Goal: Find specific page/section: Find specific page/section

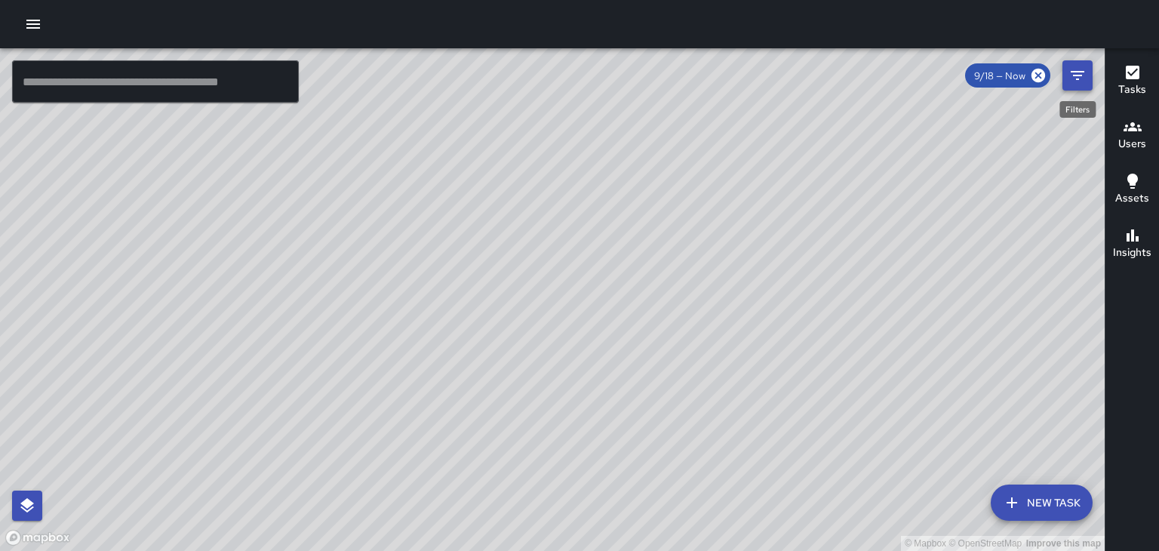
click at [1083, 87] on button "Filters" at bounding box center [1078, 75] width 30 height 30
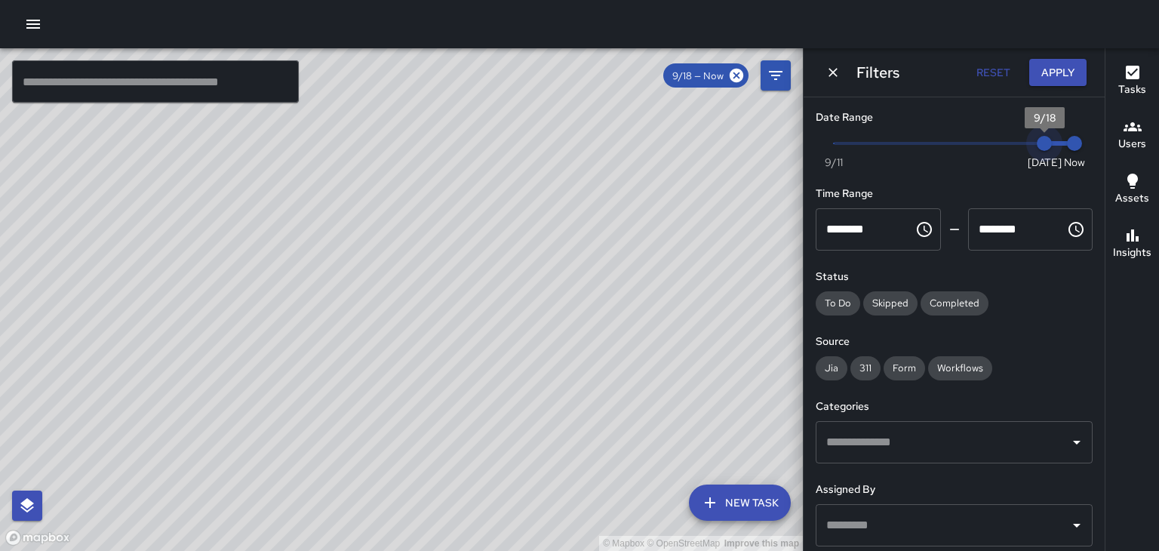
type input "*"
drag, startPoint x: 1044, startPoint y: 146, endPoint x: 1026, endPoint y: 147, distance: 17.4
click at [1022, 147] on span "9/17" at bounding box center [1014, 143] width 15 height 15
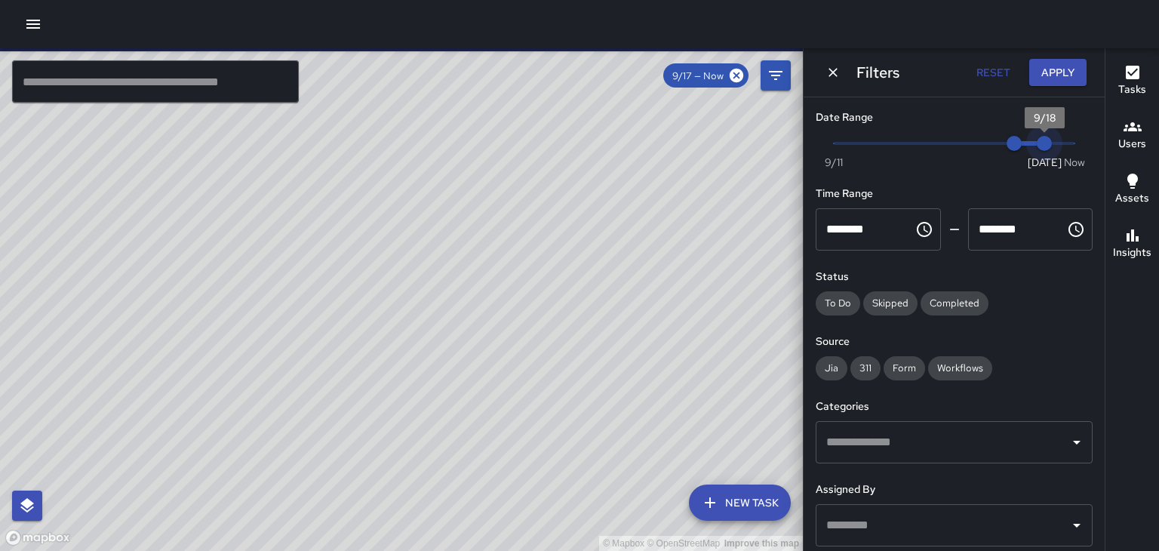
drag, startPoint x: 1072, startPoint y: 140, endPoint x: 1056, endPoint y: 141, distance: 16.7
click at [1052, 141] on span "9/18" at bounding box center [1044, 143] width 15 height 15
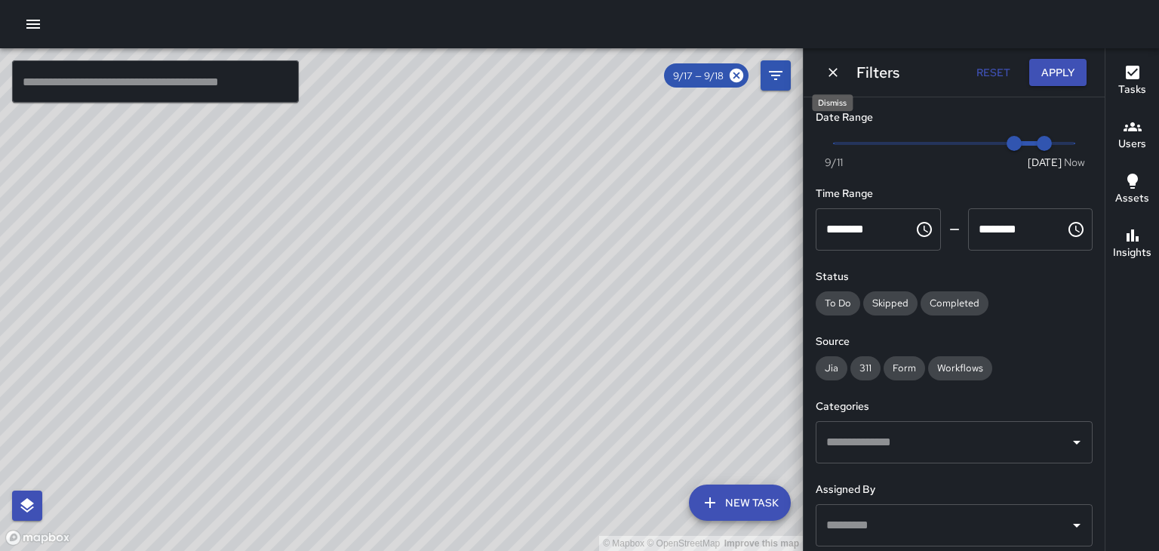
click at [831, 74] on icon "Dismiss" at bounding box center [833, 72] width 9 height 9
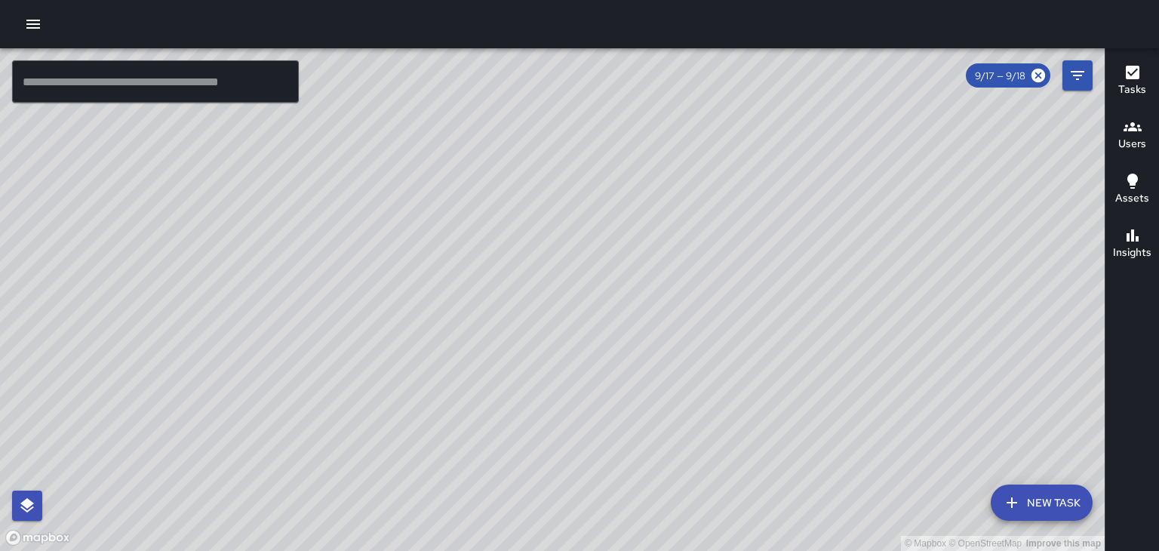
click at [1127, 136] on h6 "Users" at bounding box center [1132, 144] width 28 height 17
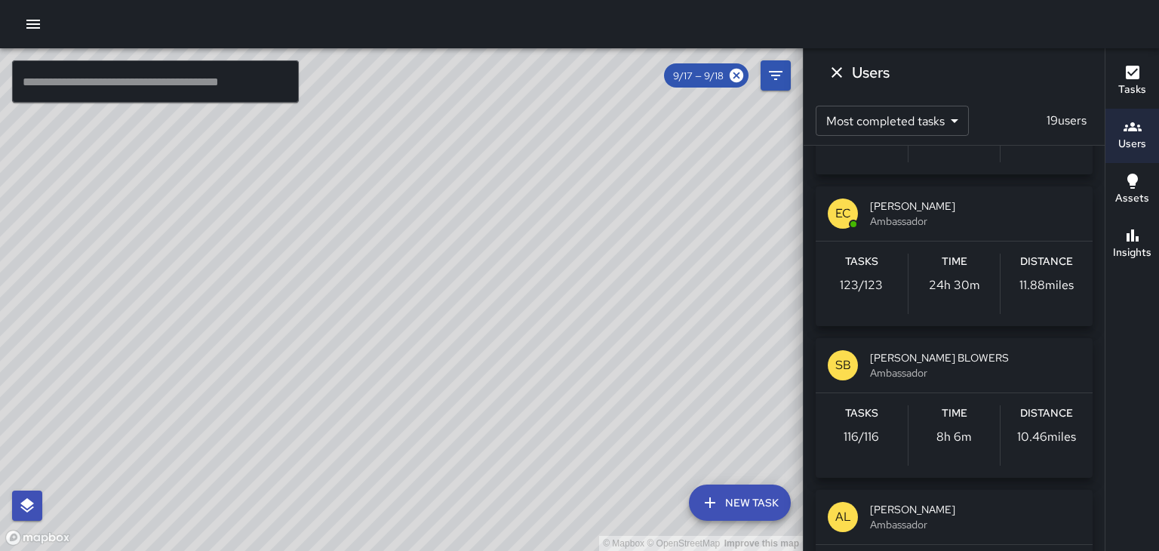
scroll to position [125, 0]
click at [838, 71] on icon "Dismiss" at bounding box center [837, 72] width 11 height 11
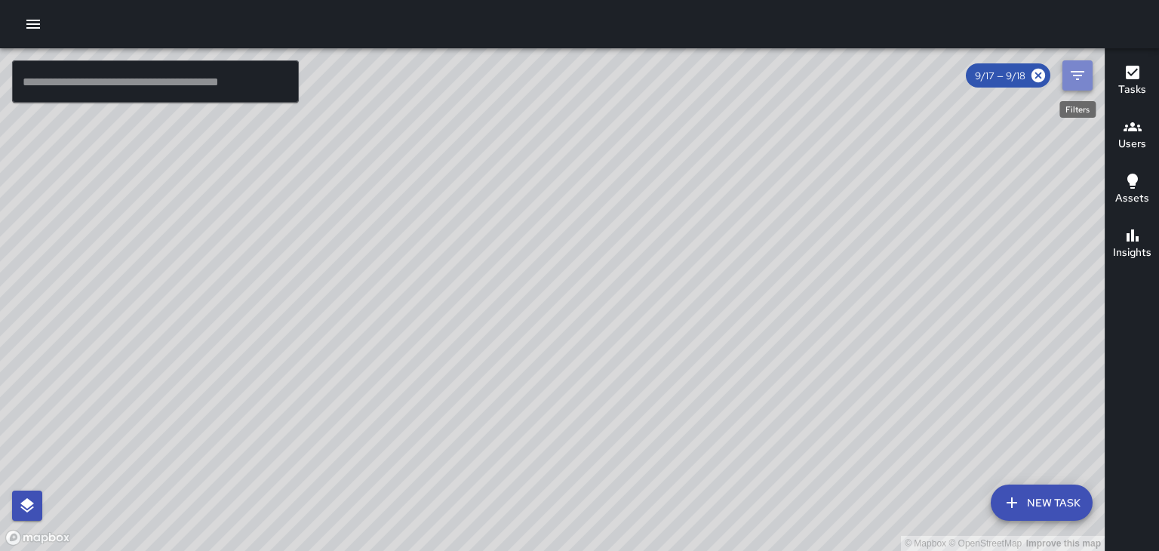
click at [1077, 79] on icon "Filters" at bounding box center [1078, 75] width 14 height 9
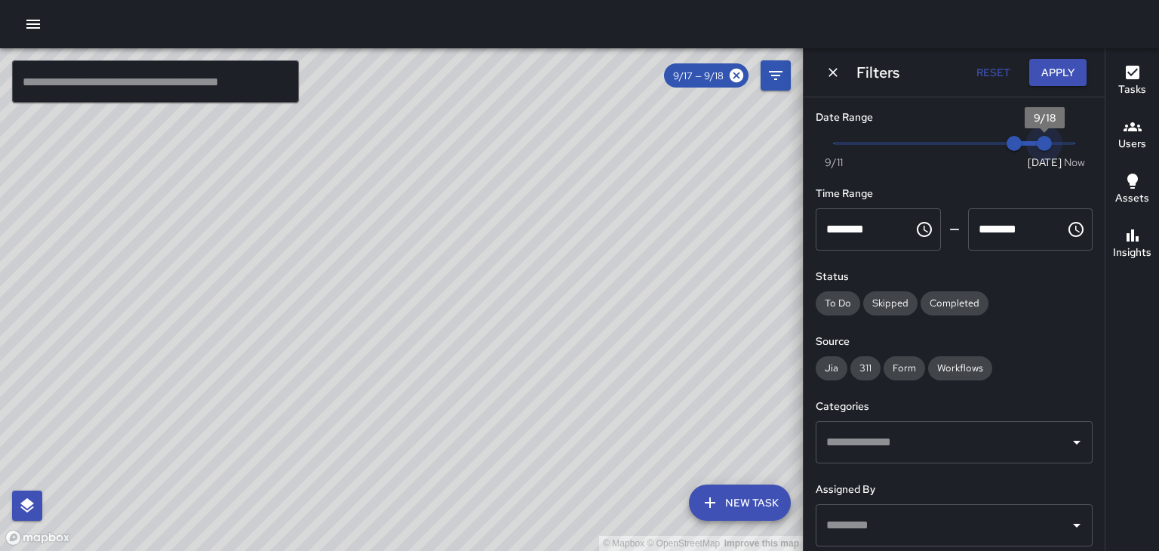
type input "*"
drag, startPoint x: 1045, startPoint y: 144, endPoint x: 1067, endPoint y: 143, distance: 22.7
click at [1067, 143] on span "8:53 am" at bounding box center [1074, 143] width 15 height 15
type input "*"
drag, startPoint x: 1012, startPoint y: 145, endPoint x: 1041, endPoint y: 146, distance: 28.7
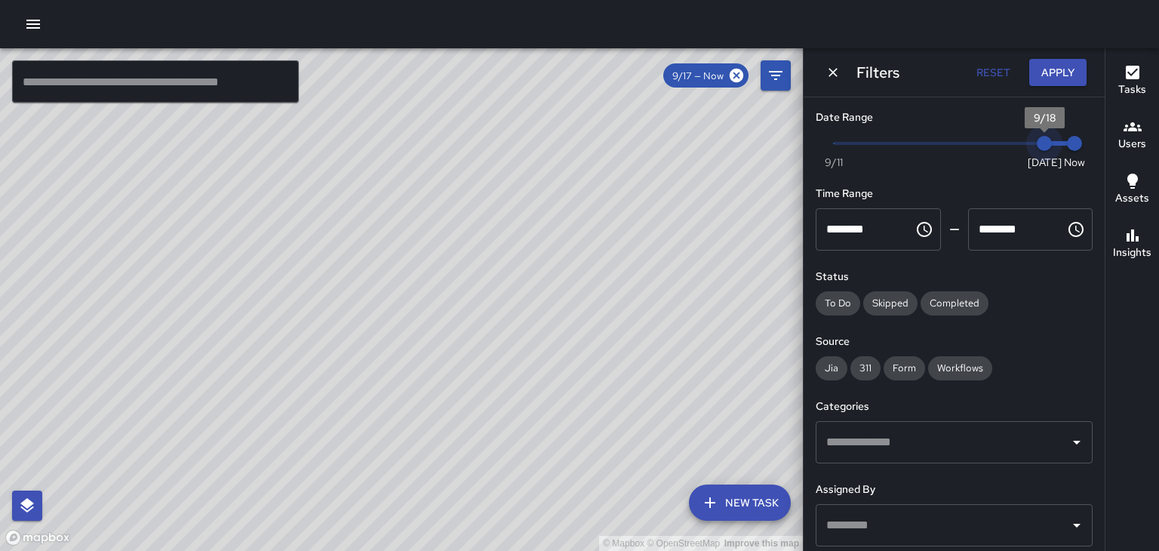
click at [1041, 146] on span "9/18" at bounding box center [1044, 143] width 15 height 15
click at [835, 72] on icon "Dismiss" at bounding box center [833, 72] width 15 height 15
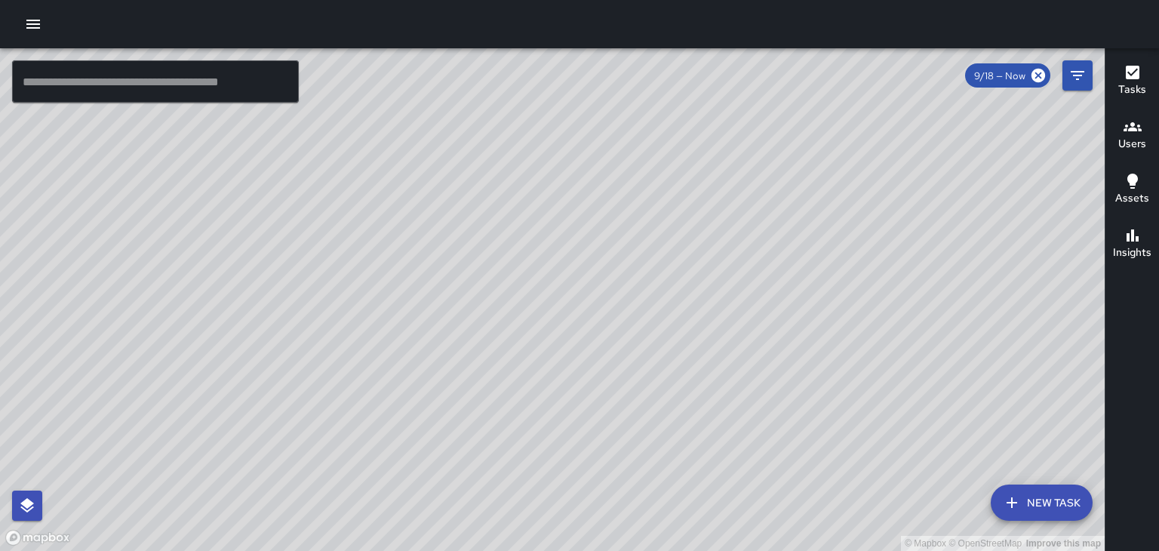
click at [1135, 136] on h6 "Users" at bounding box center [1132, 144] width 28 height 17
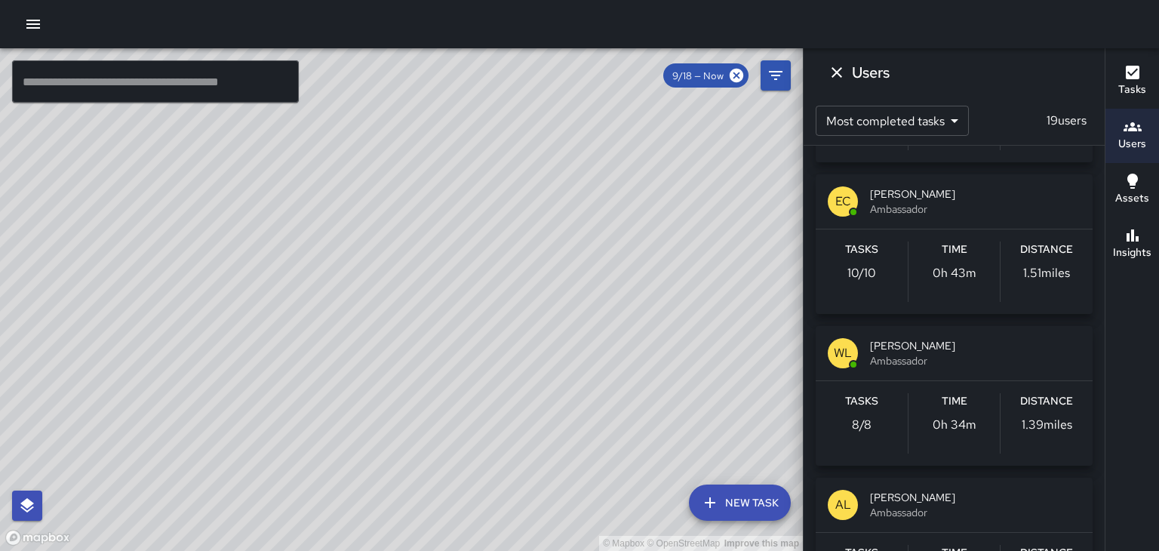
scroll to position [290, 0]
click at [927, 355] on span "Ambassador" at bounding box center [975, 357] width 211 height 15
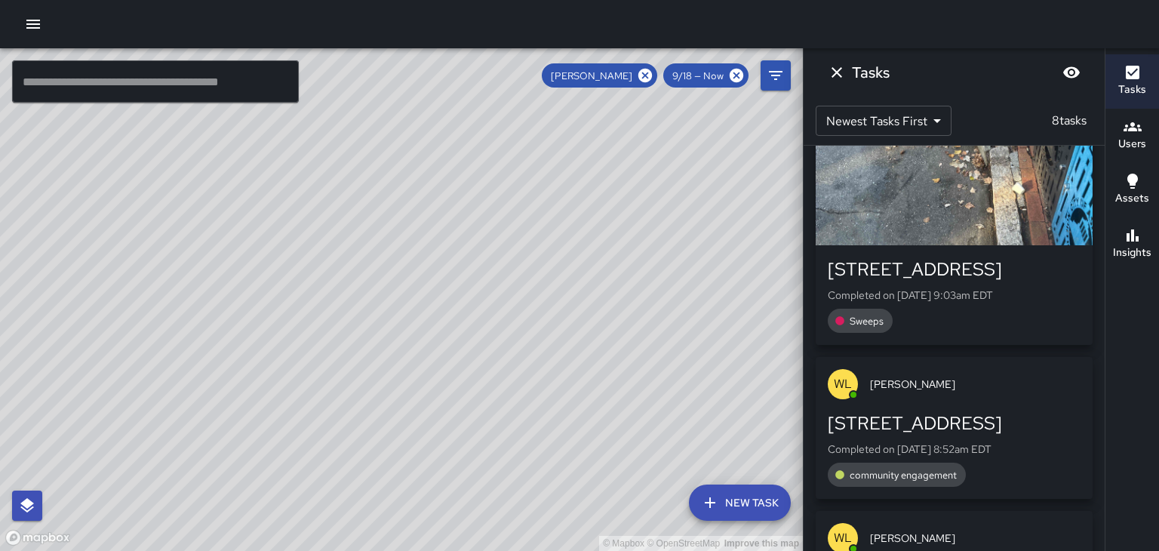
scroll to position [73, 0]
click at [1013, 296] on p "Completed on 9/18/2025, 9:03am EDT" at bounding box center [954, 294] width 253 height 15
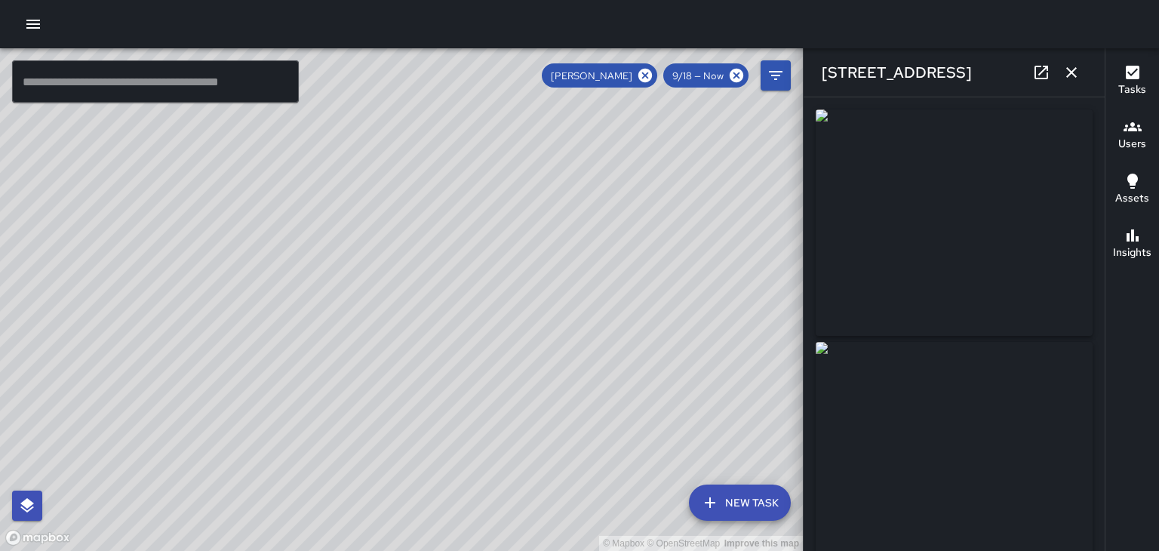
type input "**********"
click at [1056, 75] on link at bounding box center [1041, 72] width 30 height 30
click at [1071, 70] on icon "button" at bounding box center [1072, 72] width 18 height 18
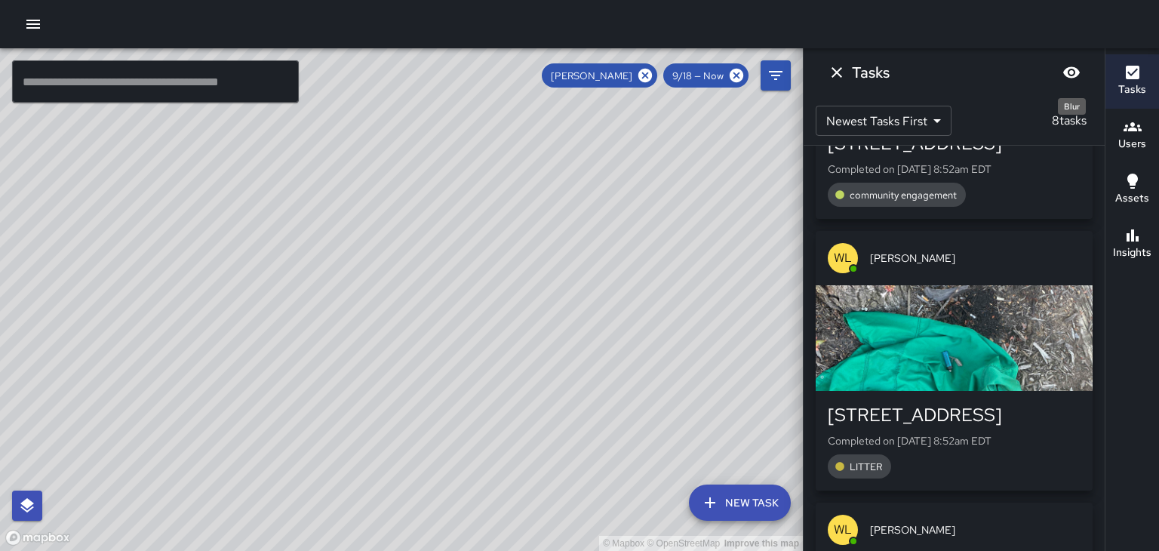
scroll to position [357, 0]
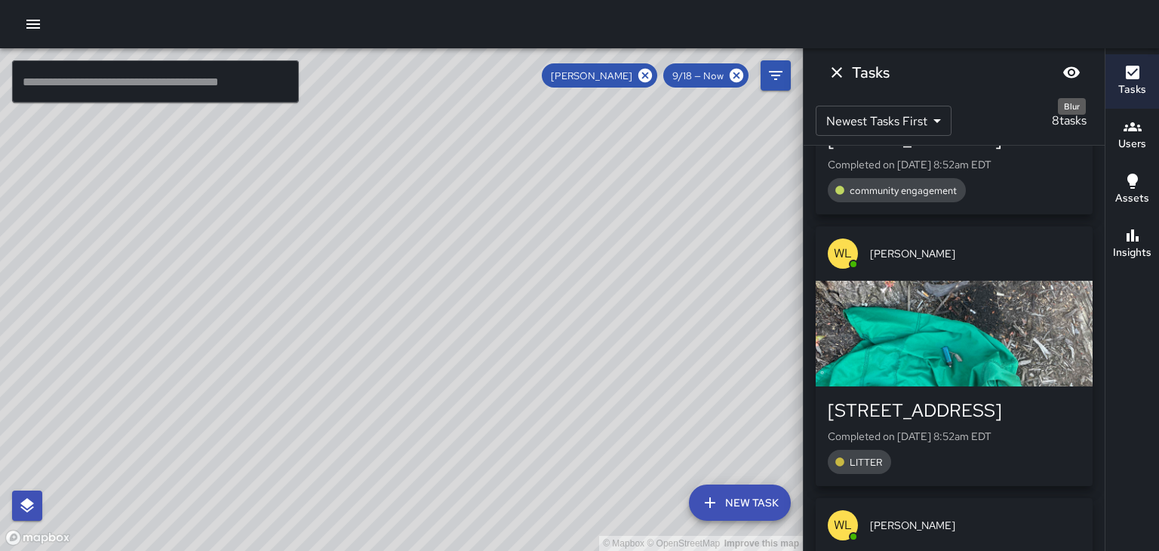
click at [1058, 368] on div "button" at bounding box center [954, 334] width 277 height 106
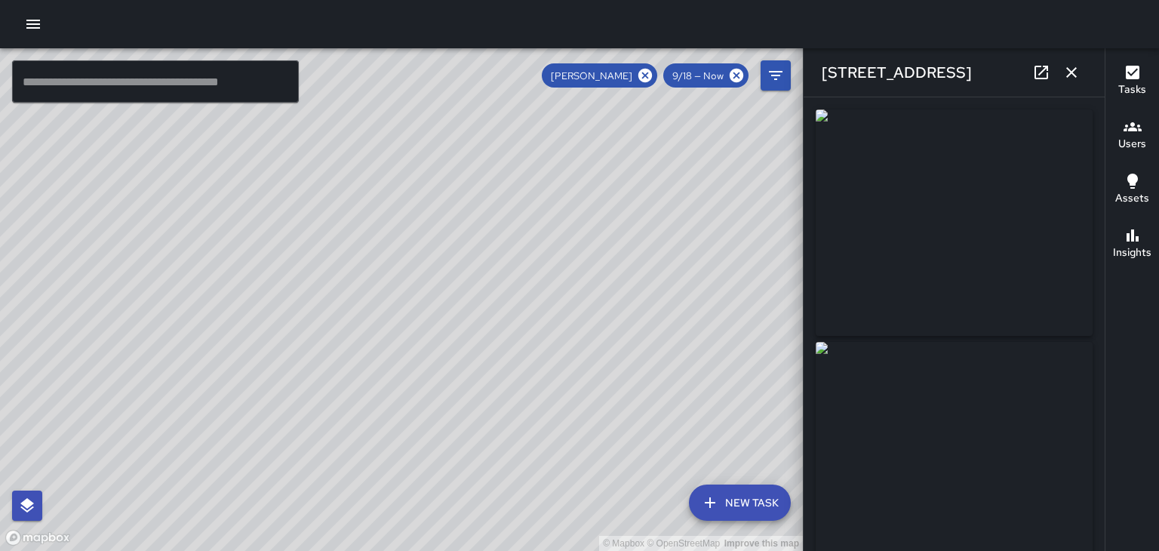
type input "**********"
click at [1072, 72] on icon "button" at bounding box center [1071, 72] width 11 height 11
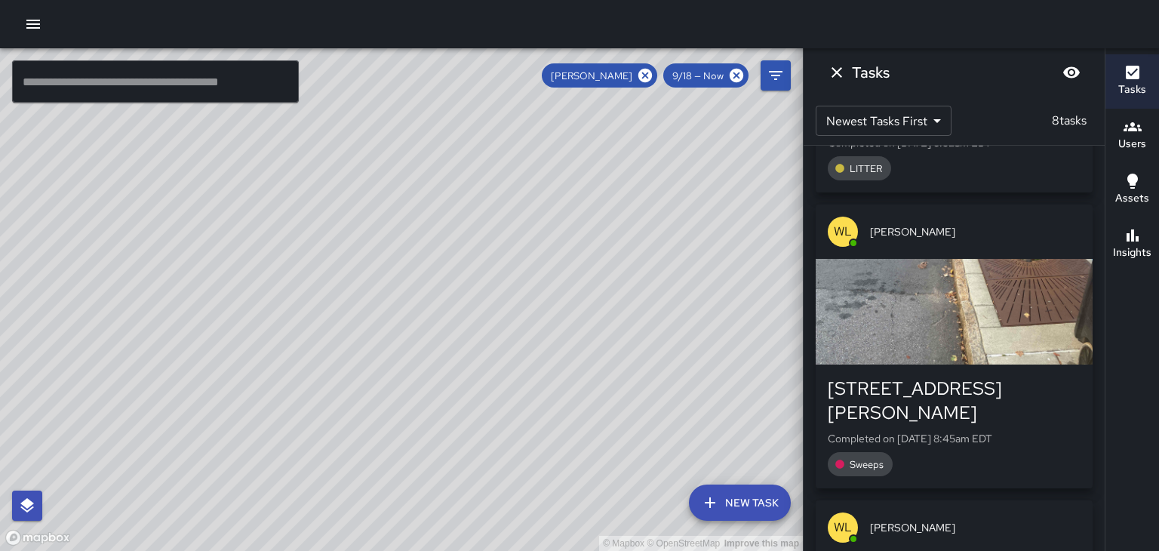
scroll to position [657, 0]
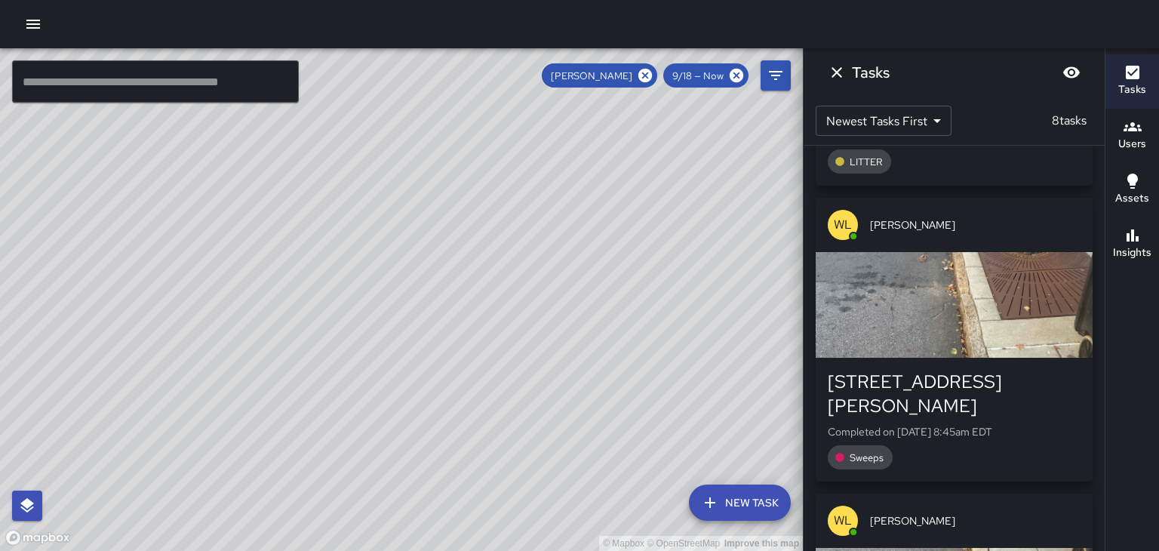
click at [1045, 365] on div "45 Rankin Avenue Completed on 9/18/2025, 8:45am EDT Sweeps" at bounding box center [954, 420] width 277 height 124
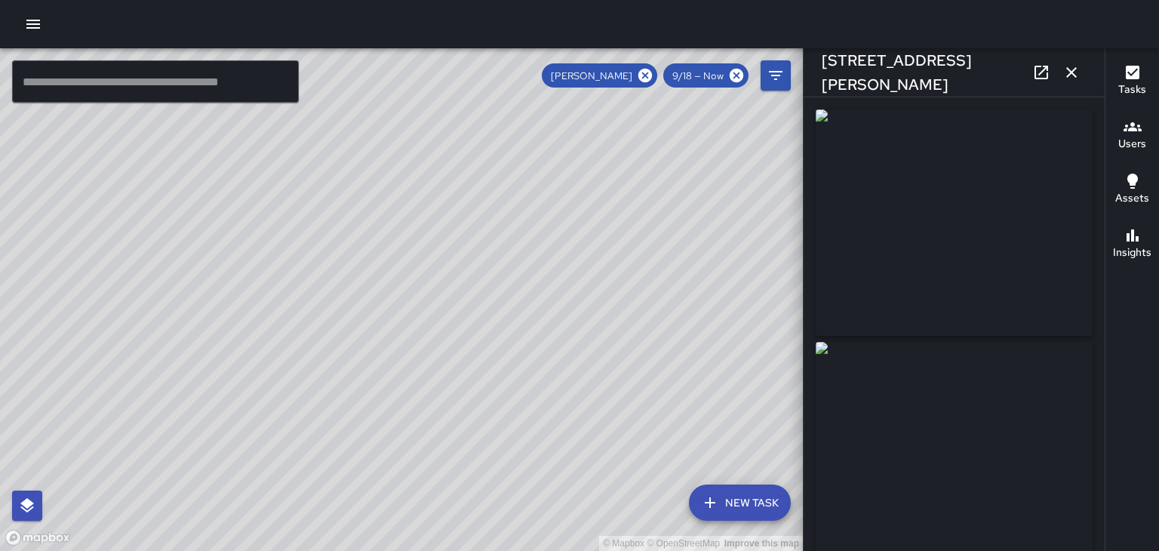
type input "**********"
click at [1072, 72] on icon "button" at bounding box center [1071, 72] width 11 height 11
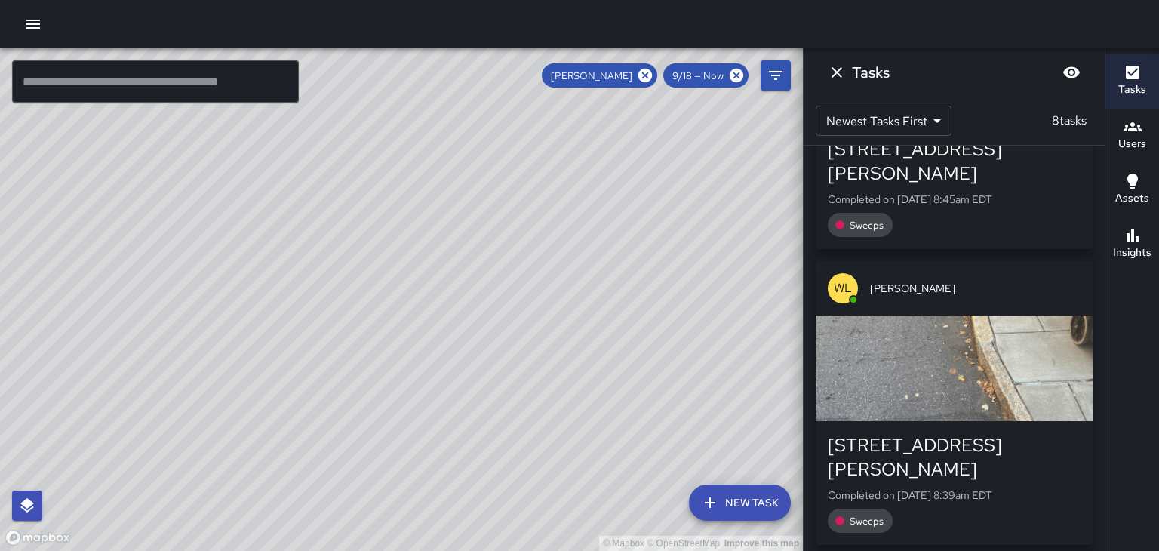
scroll to position [891, 0]
click at [1054, 374] on div "button" at bounding box center [954, 368] width 277 height 106
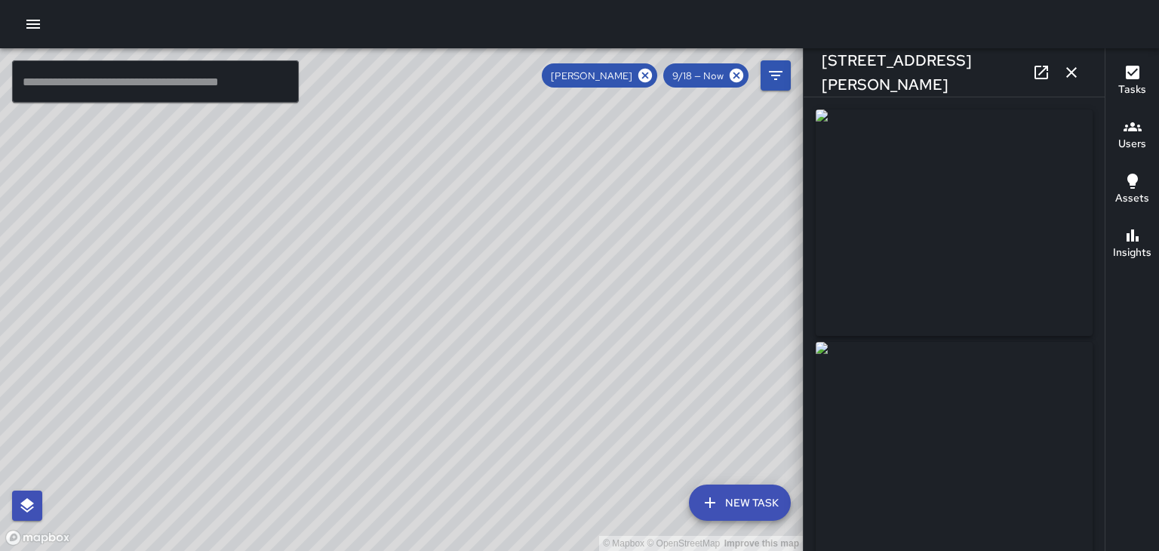
type input "**********"
click at [1079, 80] on icon "button" at bounding box center [1072, 72] width 18 height 18
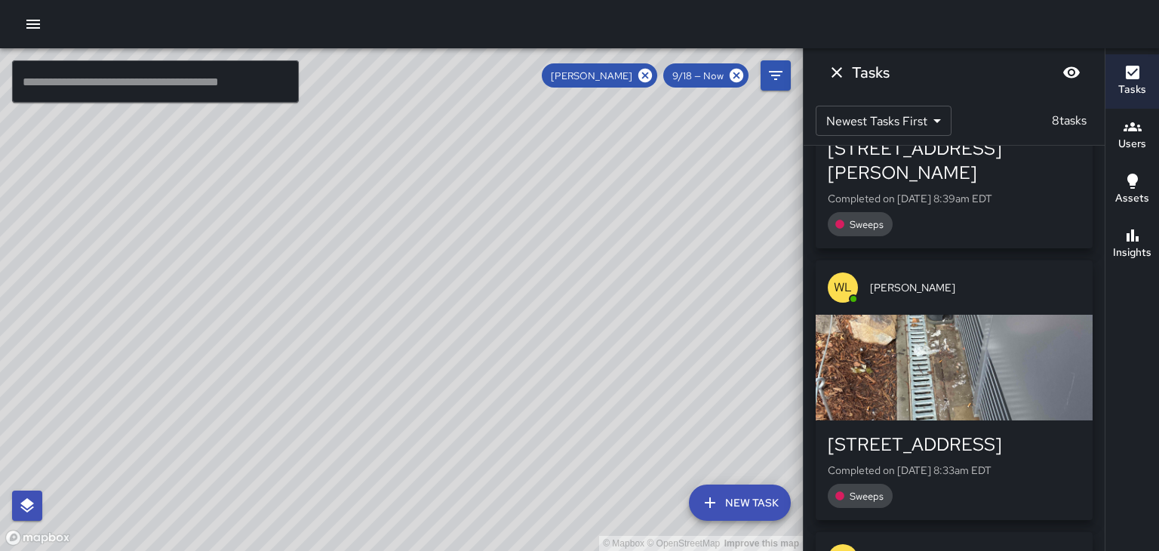
scroll to position [1186, 0]
click at [1062, 359] on div "button" at bounding box center [954, 368] width 277 height 106
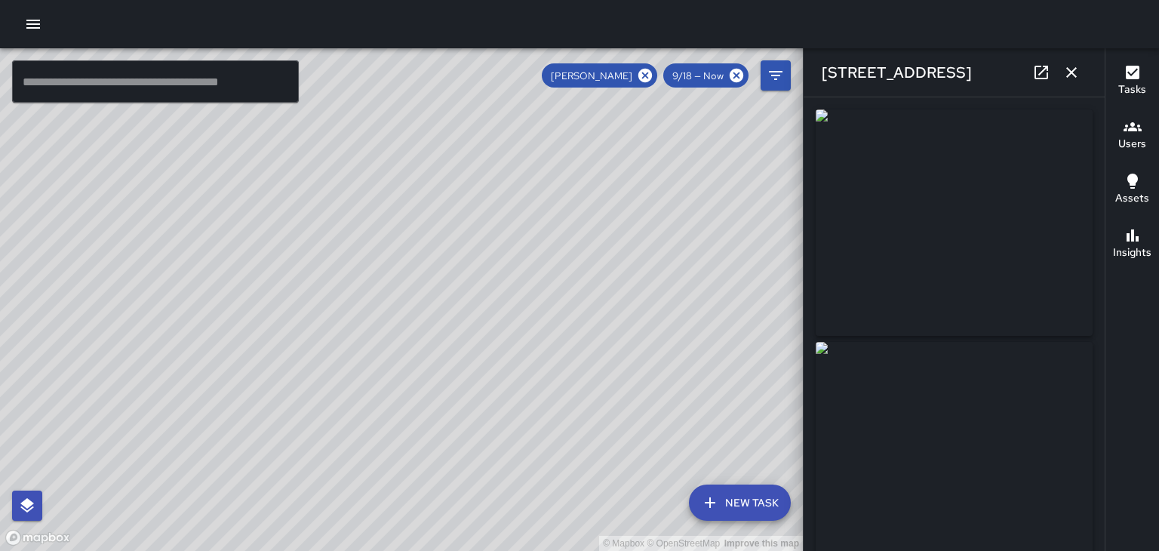
type input "**********"
click at [1073, 70] on icon "button" at bounding box center [1071, 72] width 11 height 11
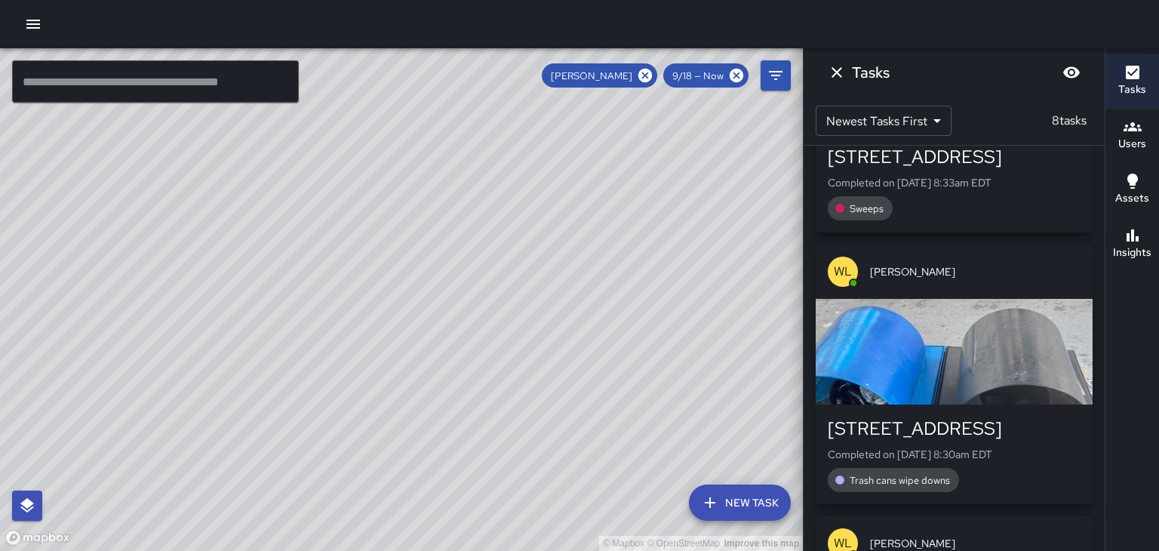
scroll to position [1478, 0]
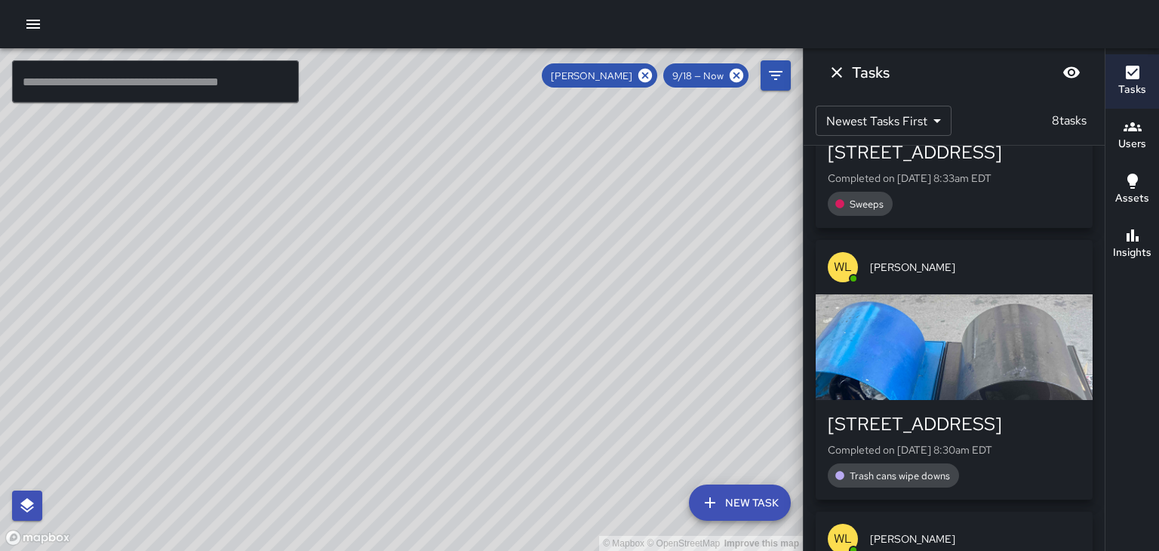
click at [1060, 442] on p "Completed on 9/18/2025, 8:30am EDT" at bounding box center [954, 449] width 253 height 15
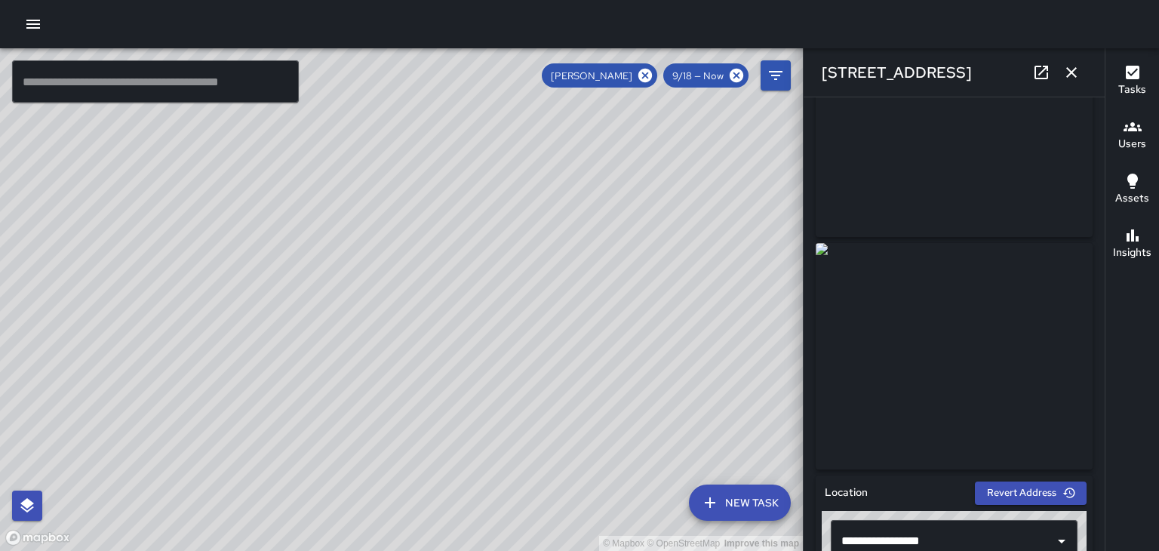
scroll to position [109, 0]
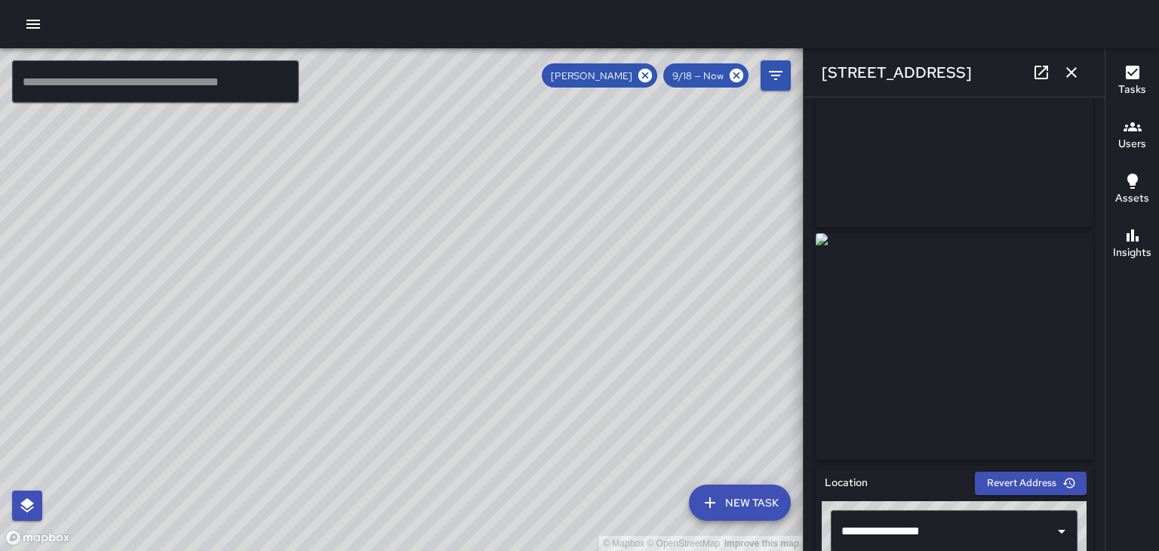
click at [1043, 70] on icon at bounding box center [1042, 73] width 14 height 14
click at [1074, 69] on icon "button" at bounding box center [1071, 72] width 11 height 11
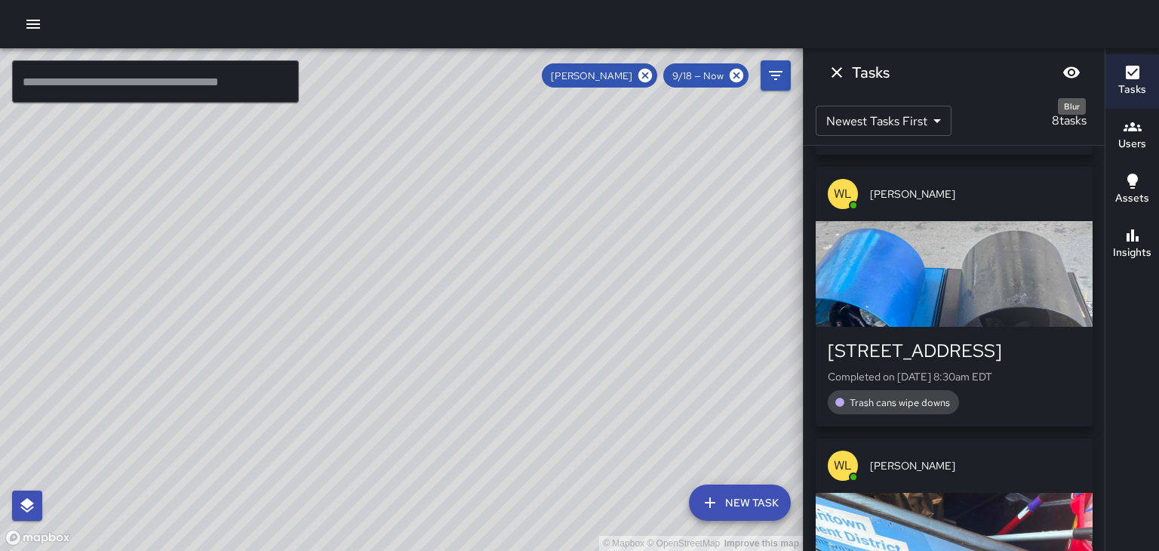
scroll to position [1663, 0]
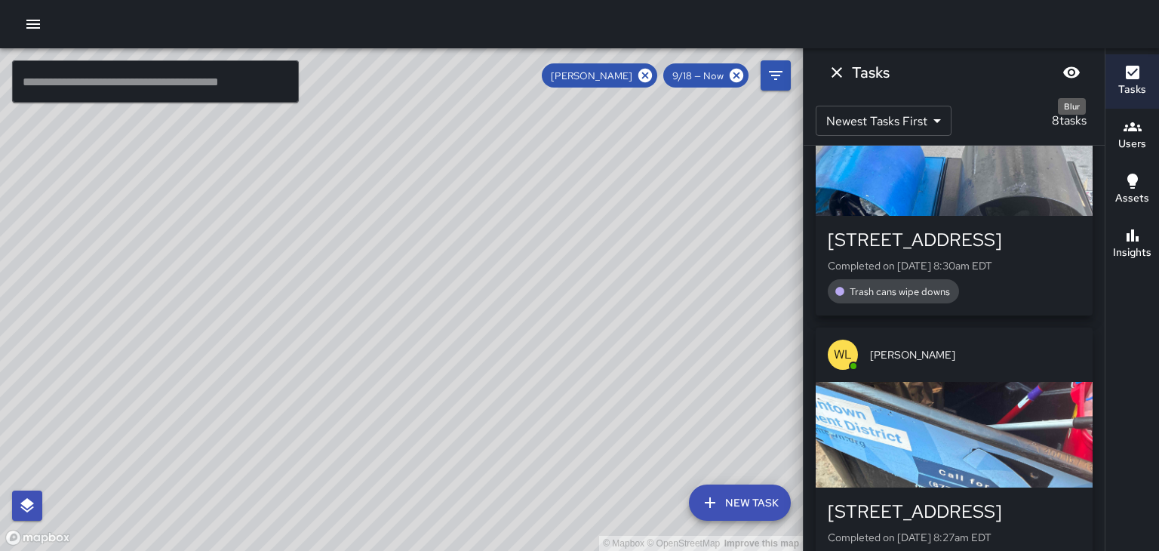
click at [1054, 398] on div "button" at bounding box center [954, 435] width 277 height 106
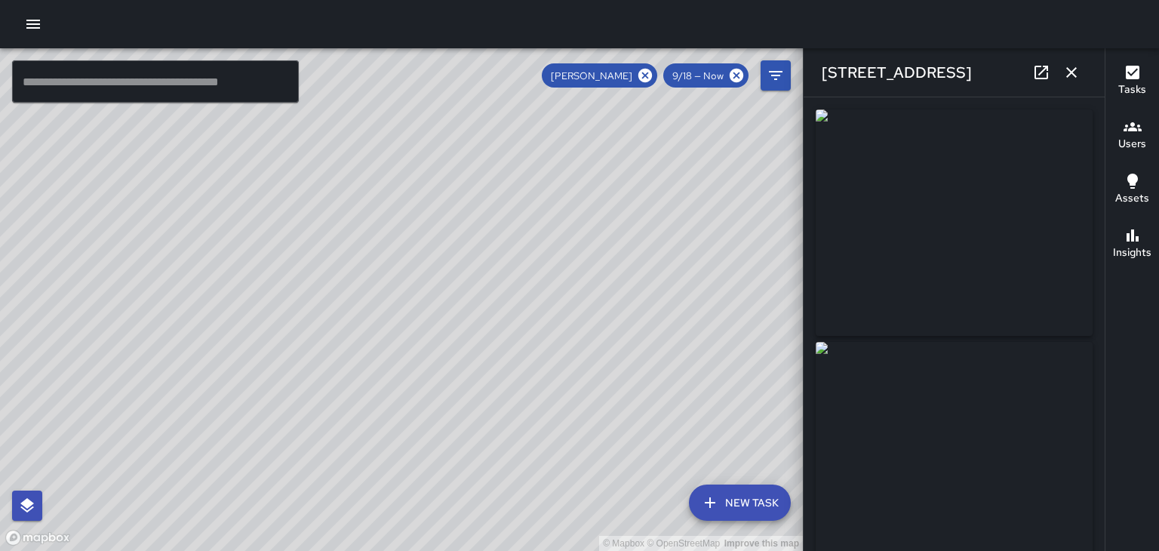
type input "**********"
click at [1072, 72] on icon "button" at bounding box center [1071, 72] width 11 height 11
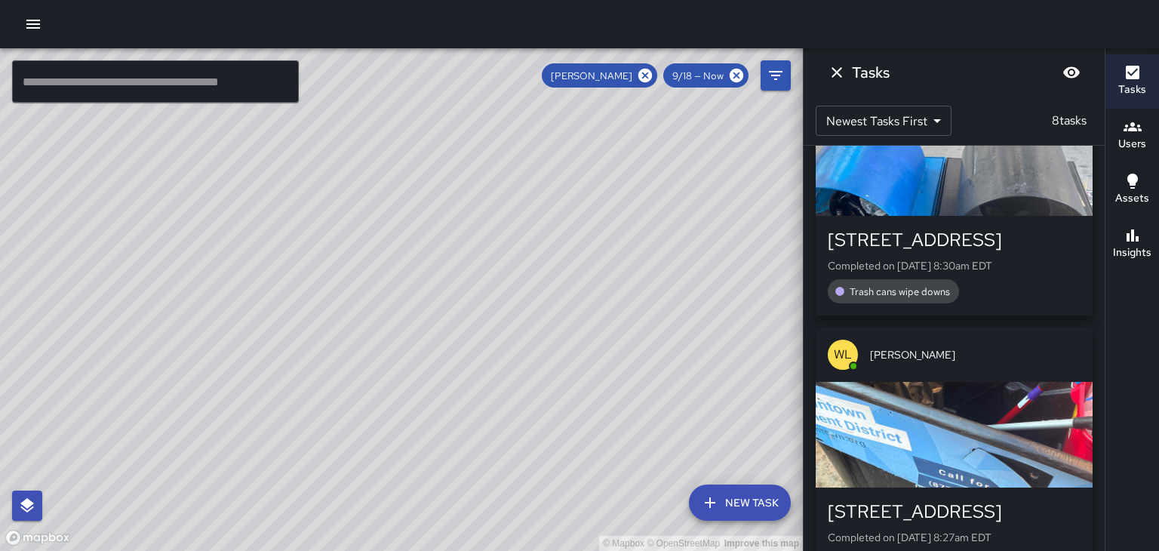
click at [842, 78] on icon "Dismiss" at bounding box center [837, 72] width 18 height 18
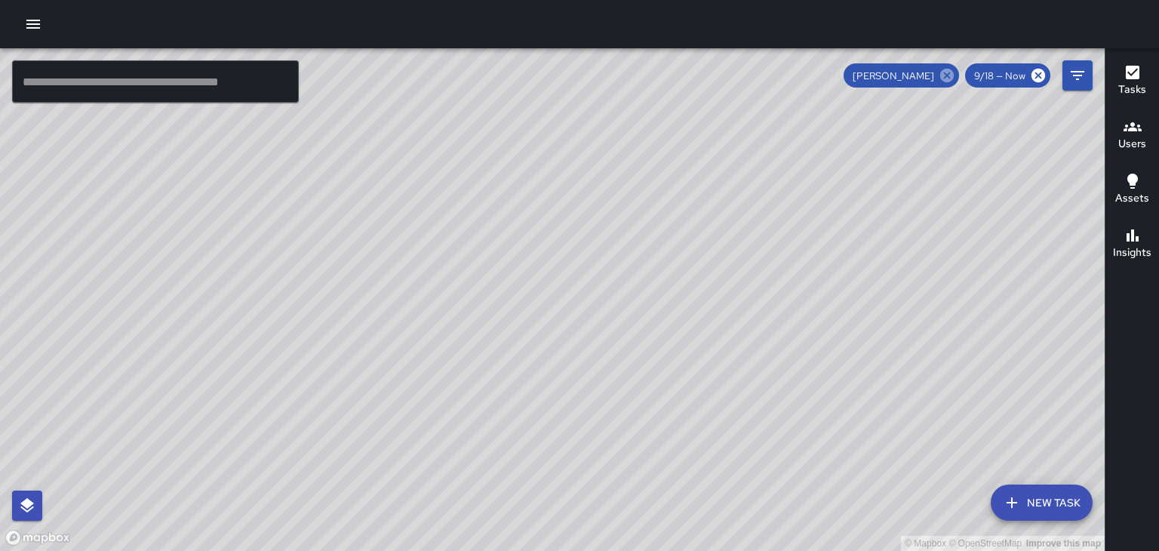
click at [952, 71] on icon at bounding box center [947, 76] width 14 height 14
click at [1142, 140] on h6 "Users" at bounding box center [1132, 144] width 28 height 17
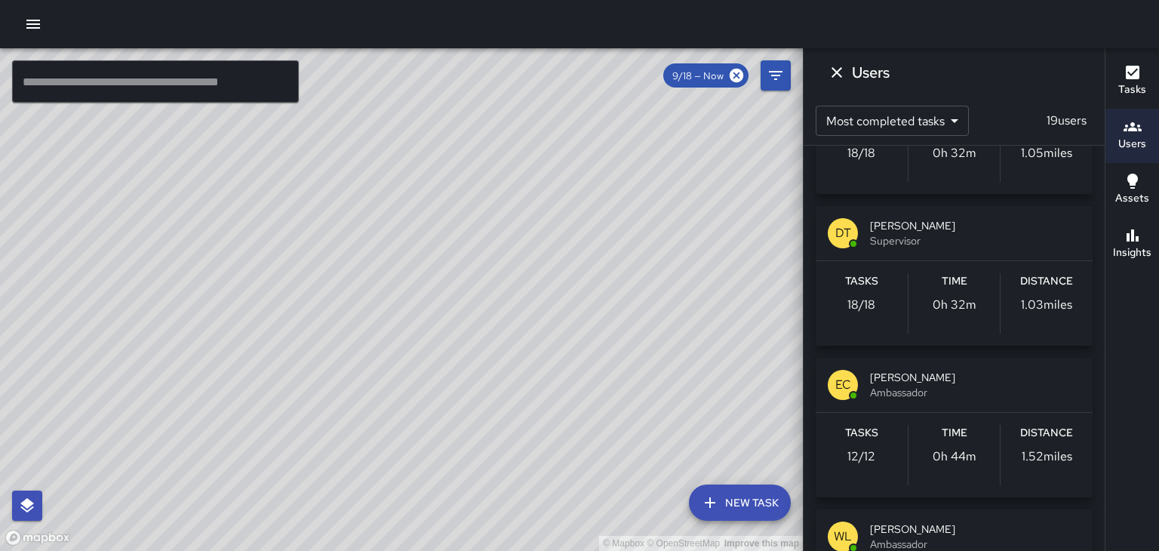
scroll to position [125, 0]
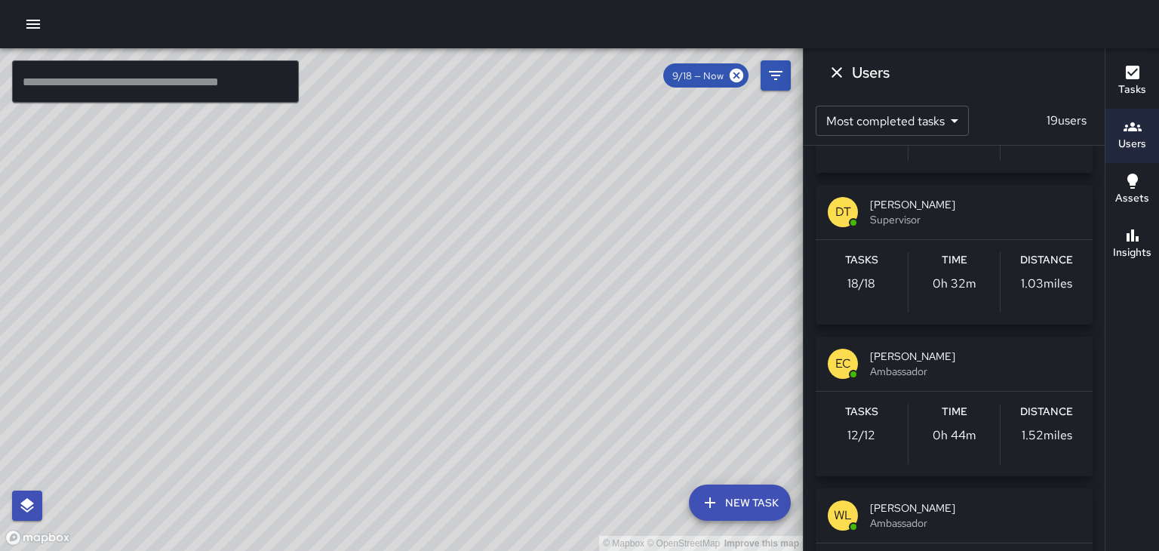
click at [903, 359] on span "Ed Cutshaw" at bounding box center [975, 356] width 211 height 15
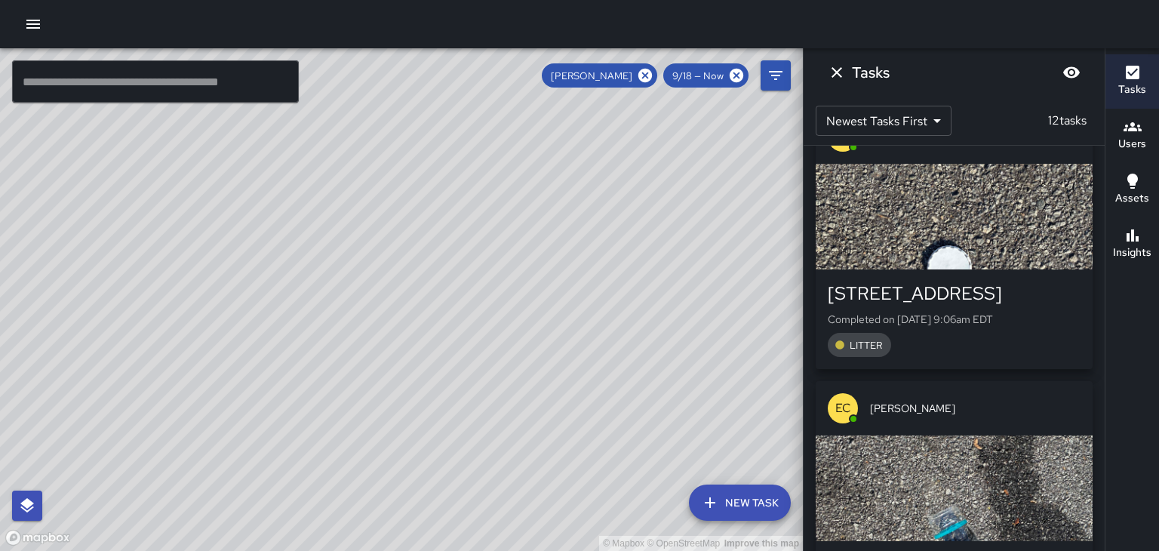
scroll to position [0, 0]
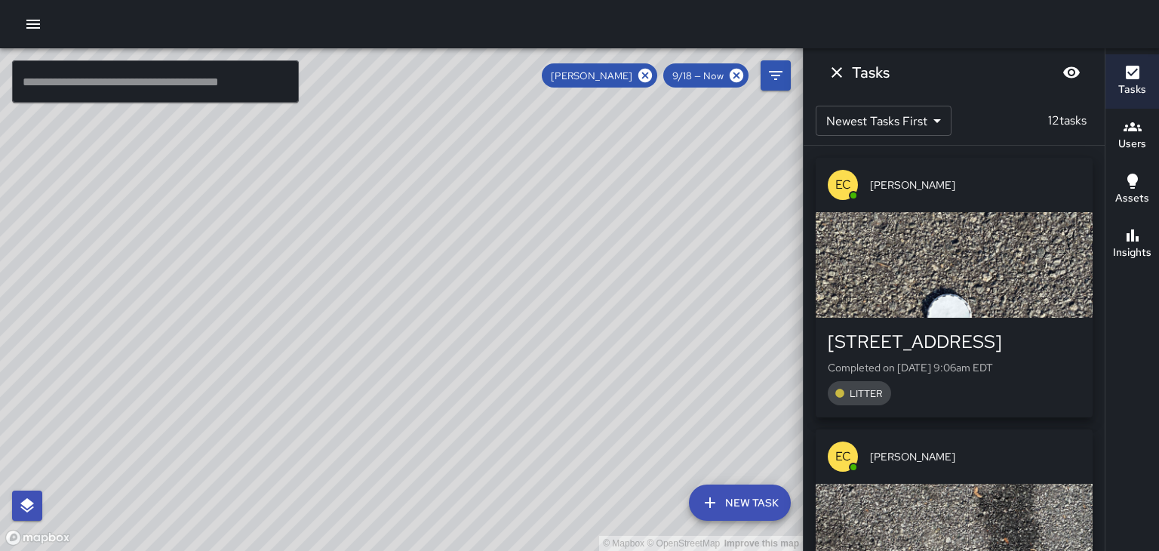
click at [1008, 296] on div "button" at bounding box center [954, 265] width 277 height 106
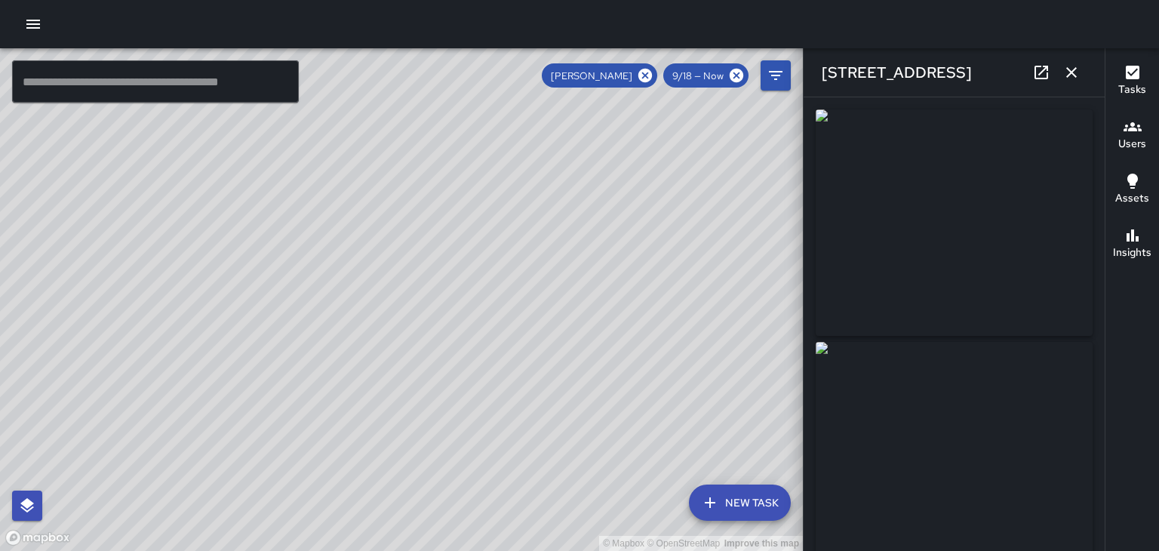
click at [1072, 71] on icon "button" at bounding box center [1071, 72] width 11 height 11
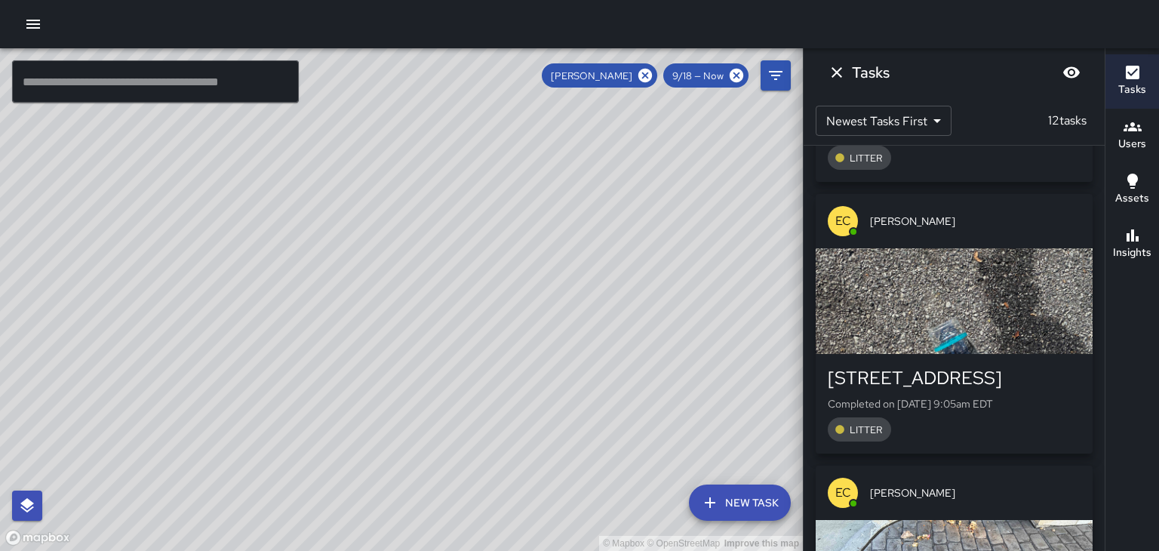
scroll to position [239, 0]
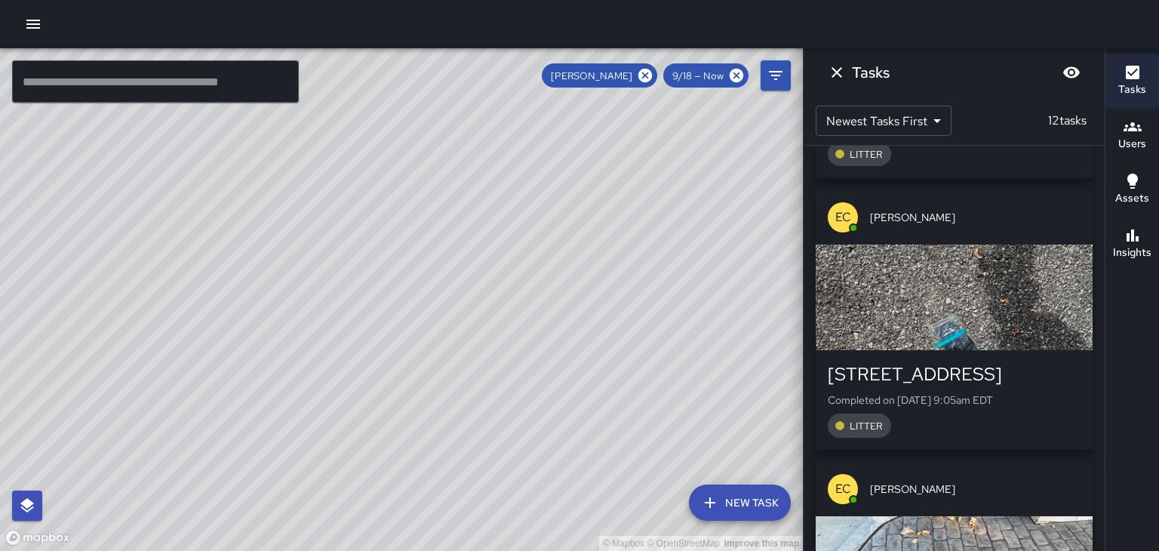
click at [1012, 349] on div "button" at bounding box center [954, 298] width 277 height 106
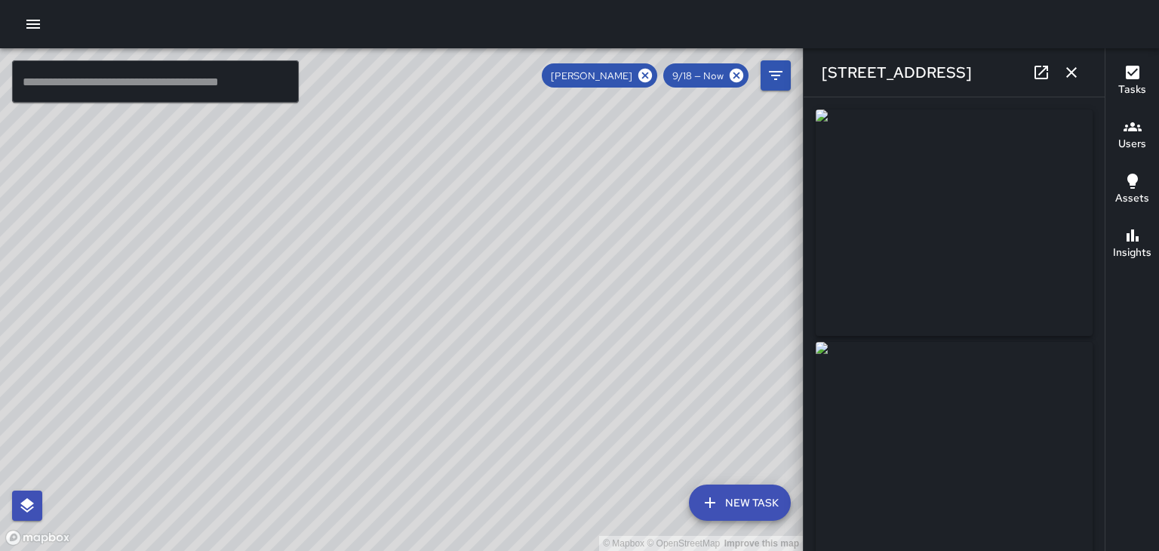
click at [1073, 73] on icon "button" at bounding box center [1071, 72] width 11 height 11
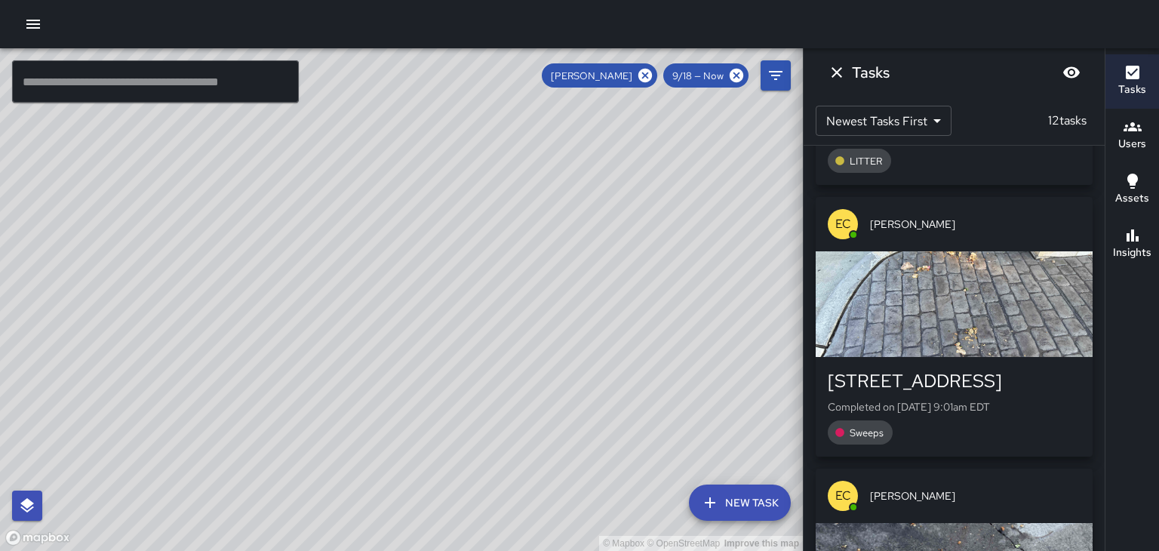
scroll to position [510, 0]
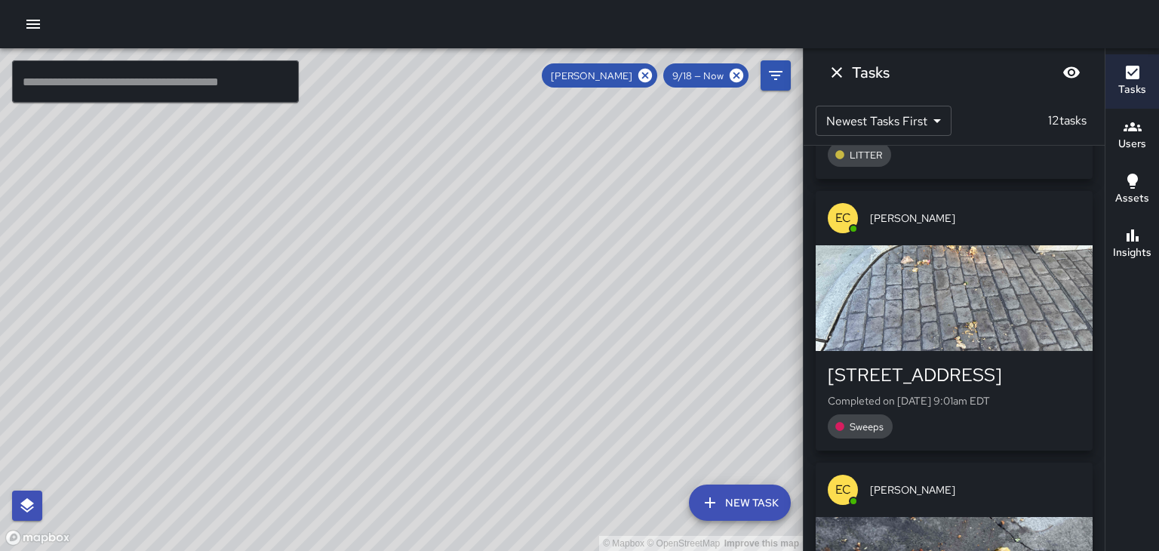
click at [1039, 316] on div "button" at bounding box center [954, 298] width 277 height 106
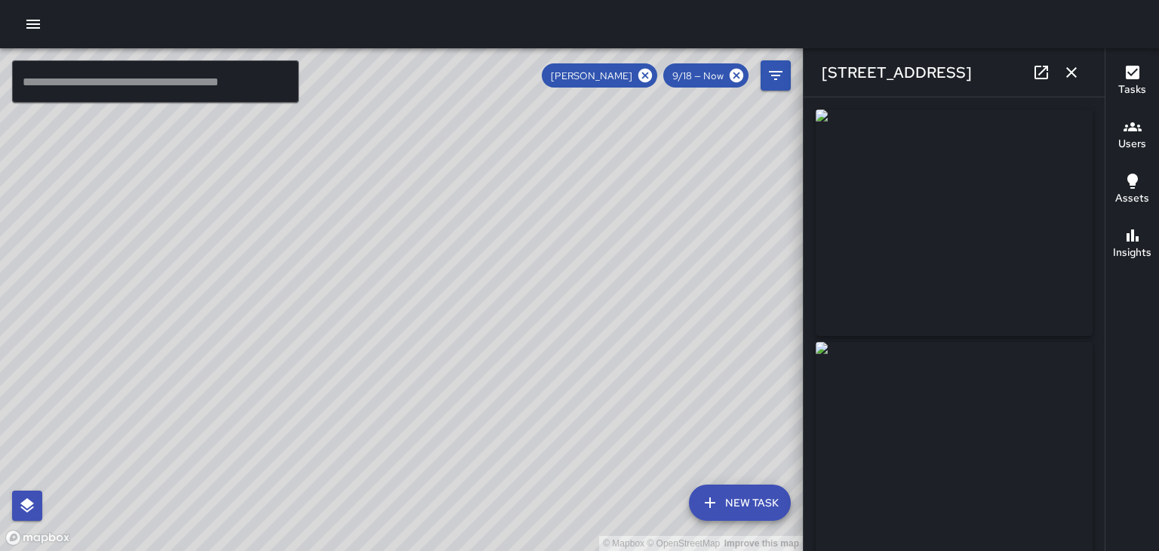
type input "**********"
click at [1080, 81] on icon "button" at bounding box center [1072, 72] width 18 height 18
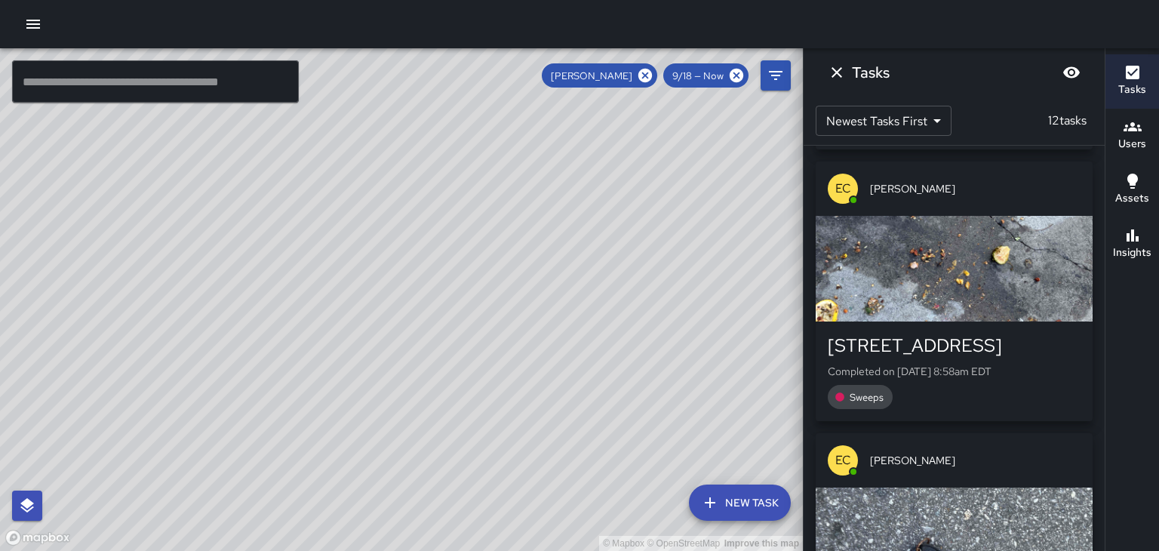
scroll to position [814, 0]
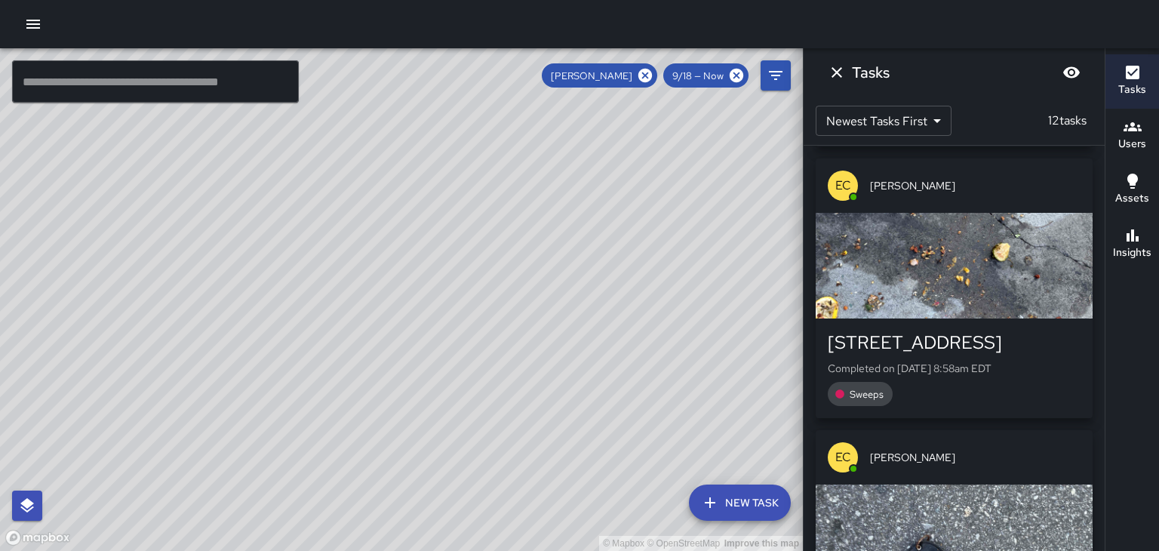
click at [1031, 296] on div "button" at bounding box center [954, 266] width 277 height 106
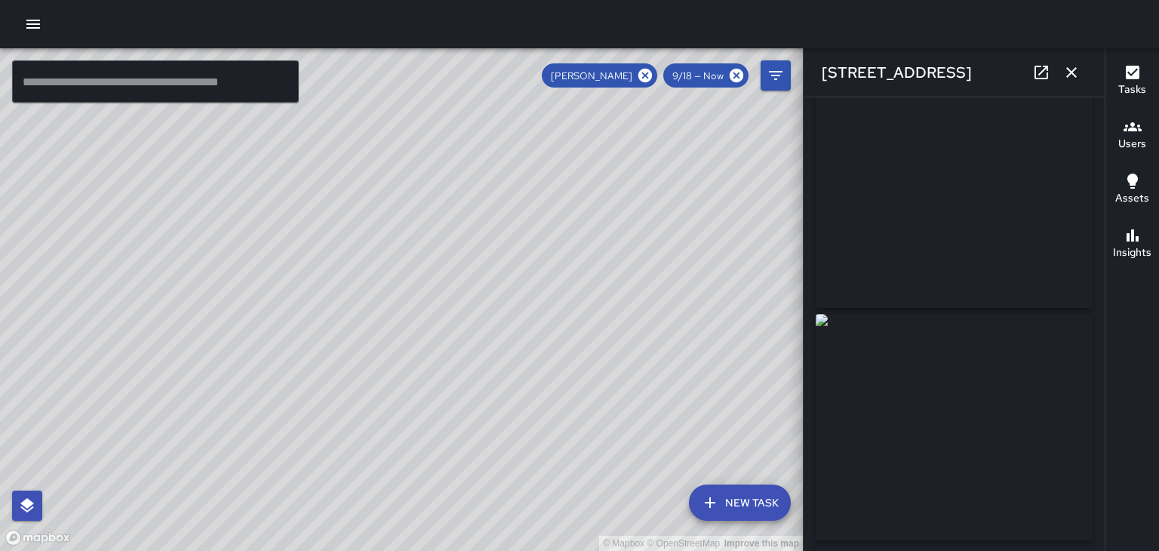
scroll to position [0, 0]
click at [1077, 74] on icon "button" at bounding box center [1072, 72] width 18 height 18
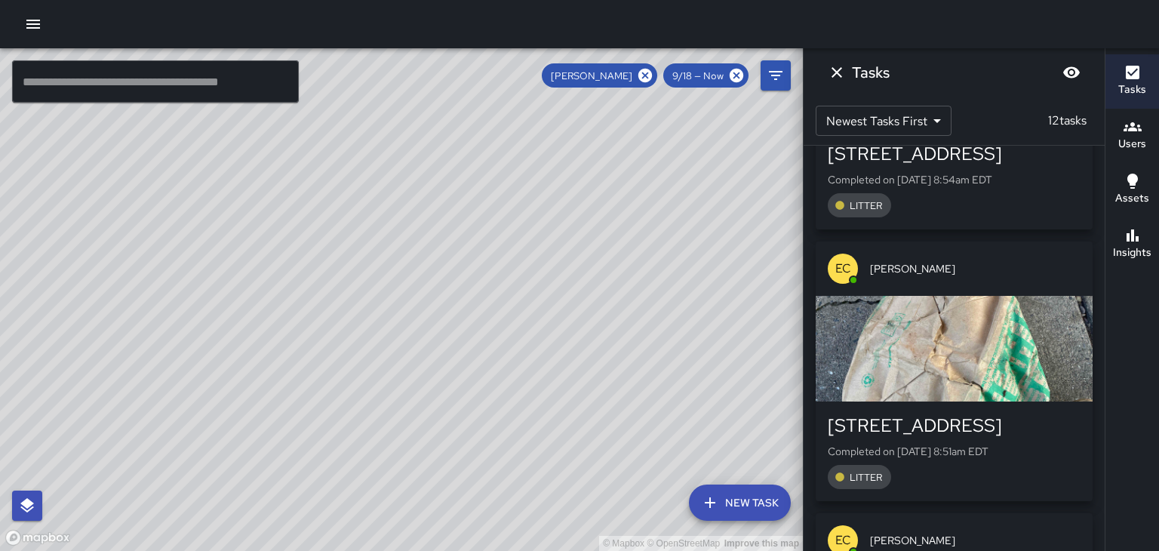
scroll to position [1285, 0]
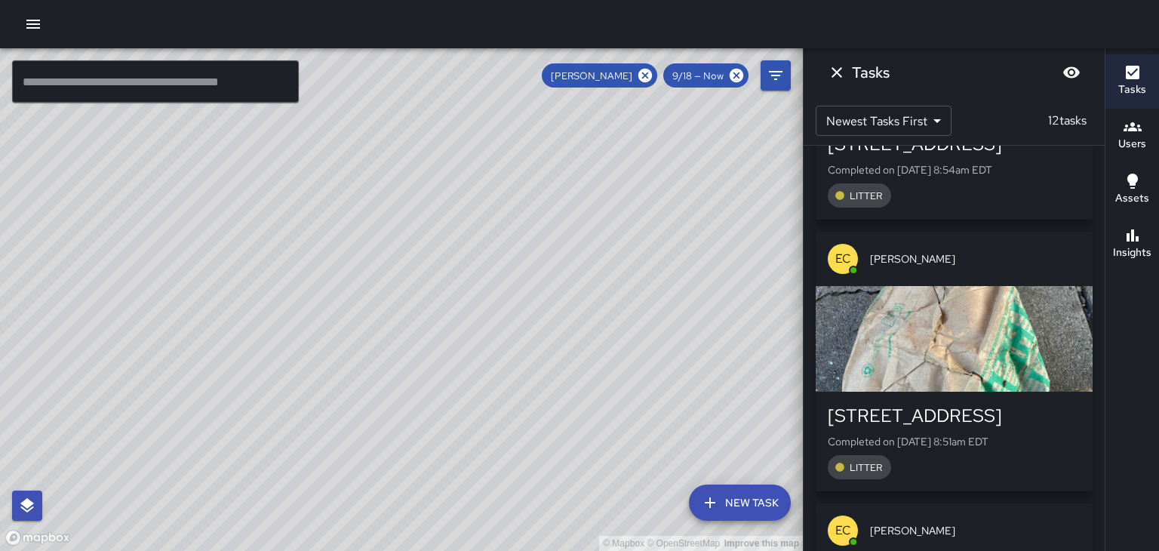
click at [1038, 338] on div "button" at bounding box center [954, 339] width 277 height 106
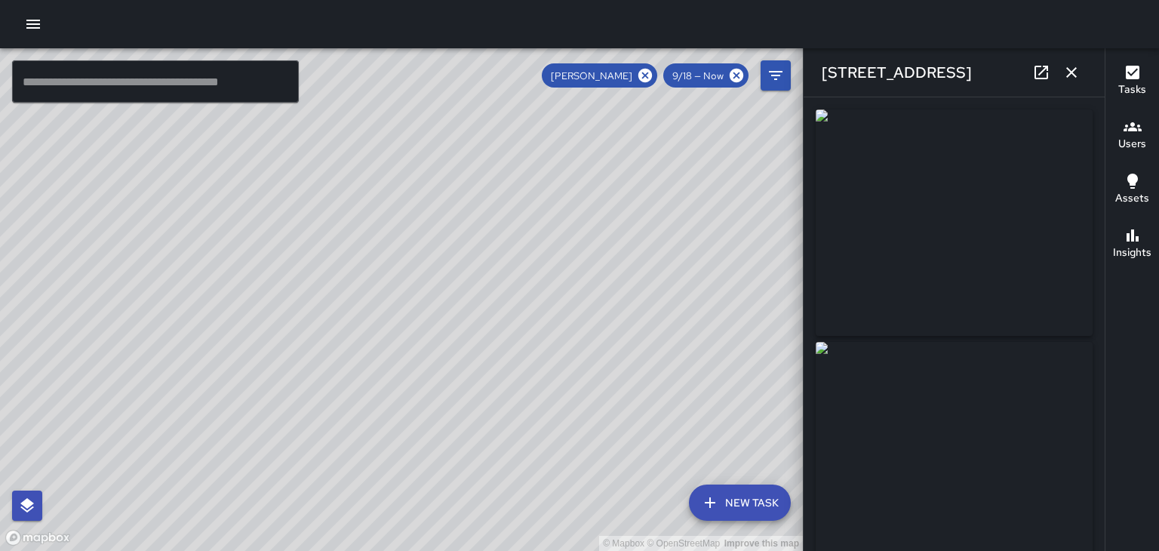
click at [1079, 76] on icon "button" at bounding box center [1072, 72] width 18 height 18
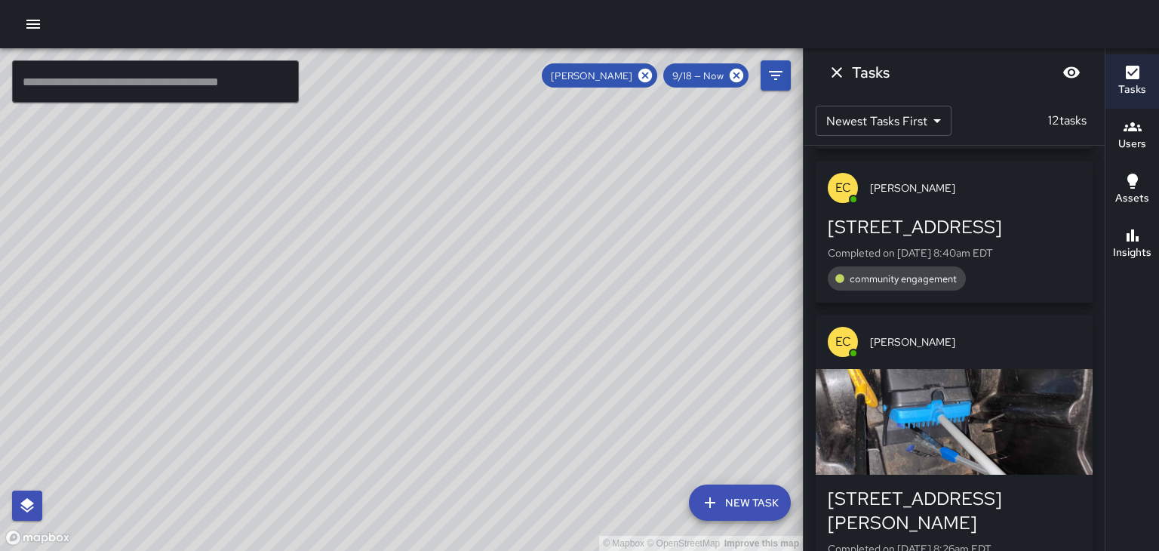
scroll to position [2632, 0]
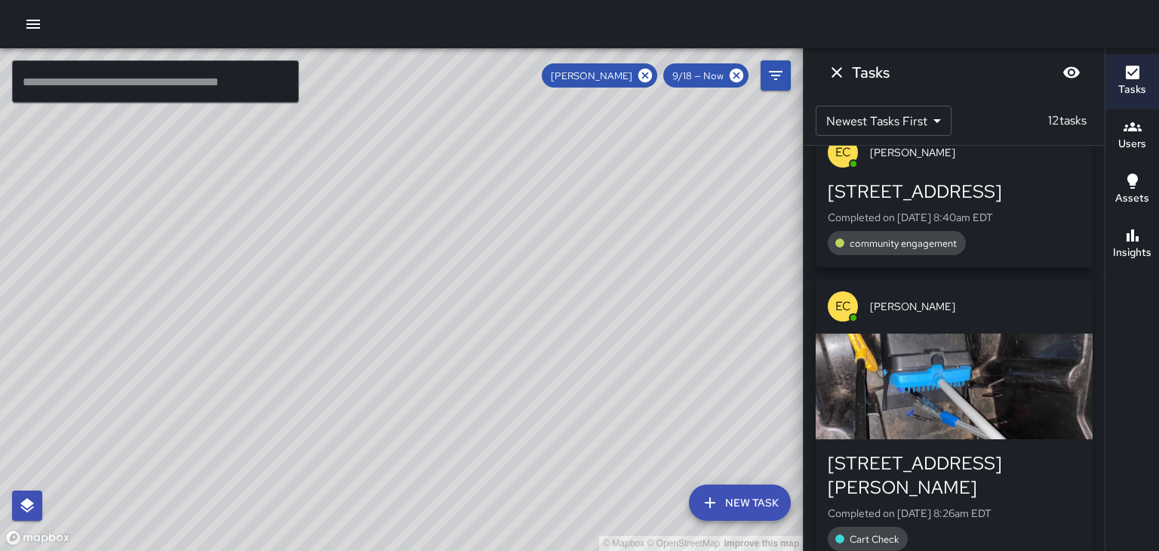
click at [1034, 377] on div "button" at bounding box center [954, 387] width 277 height 106
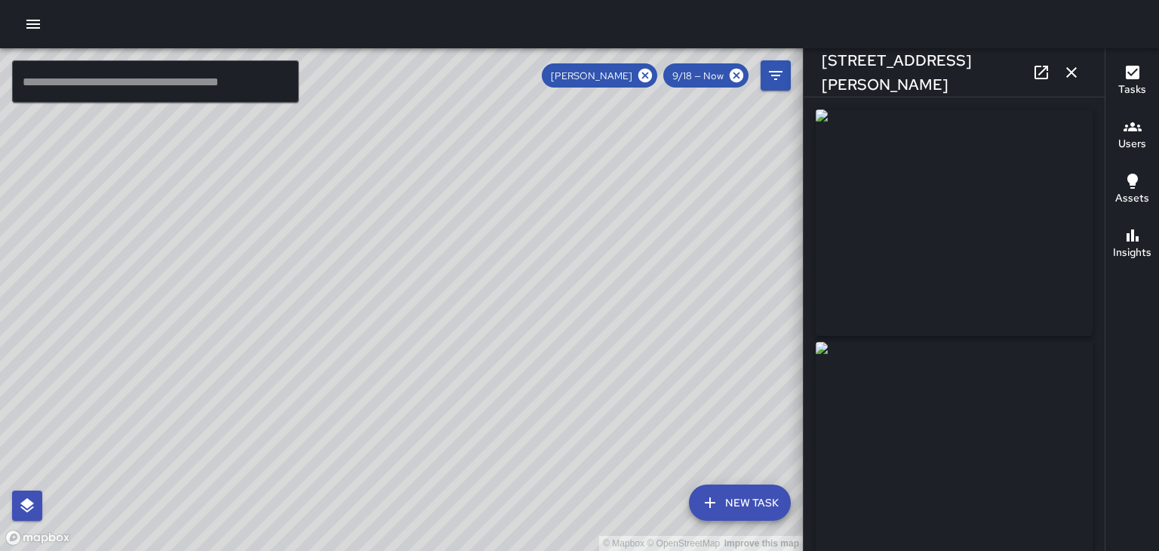
click at [1075, 69] on icon "button" at bounding box center [1071, 72] width 11 height 11
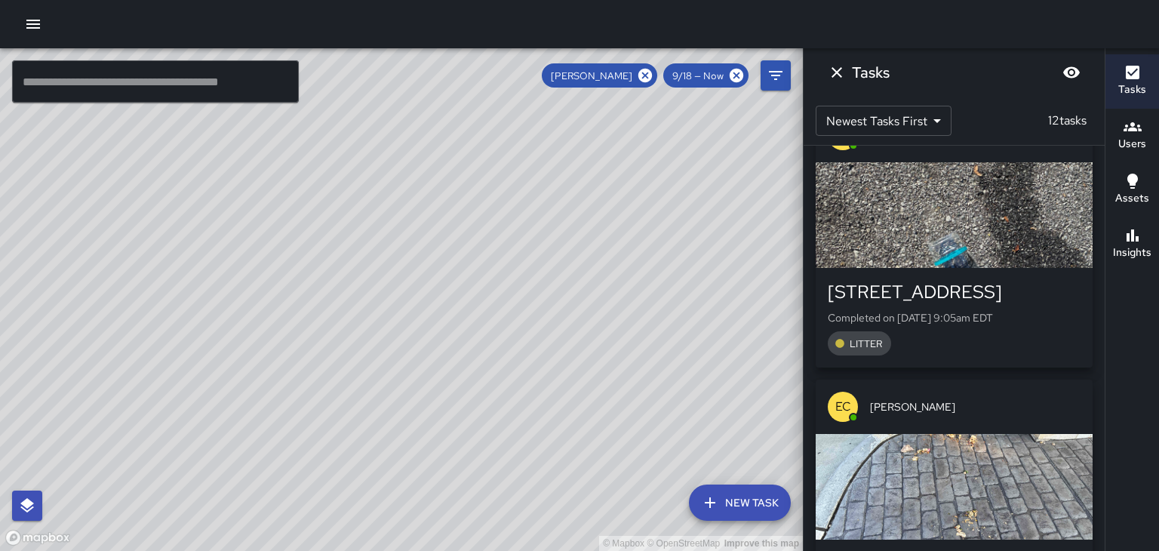
scroll to position [0, 0]
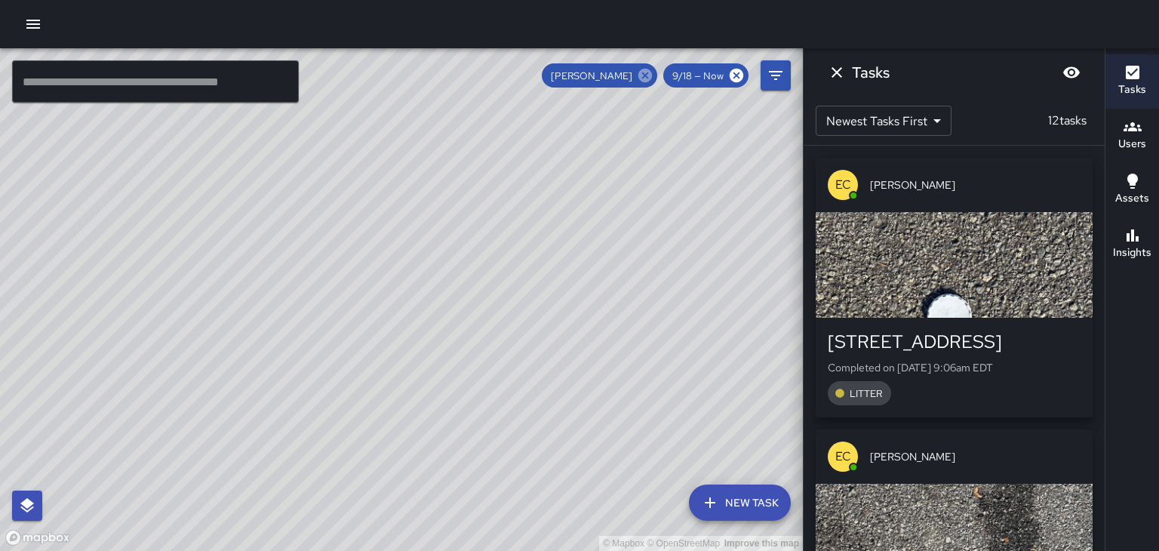
click at [645, 75] on icon at bounding box center [645, 75] width 17 height 17
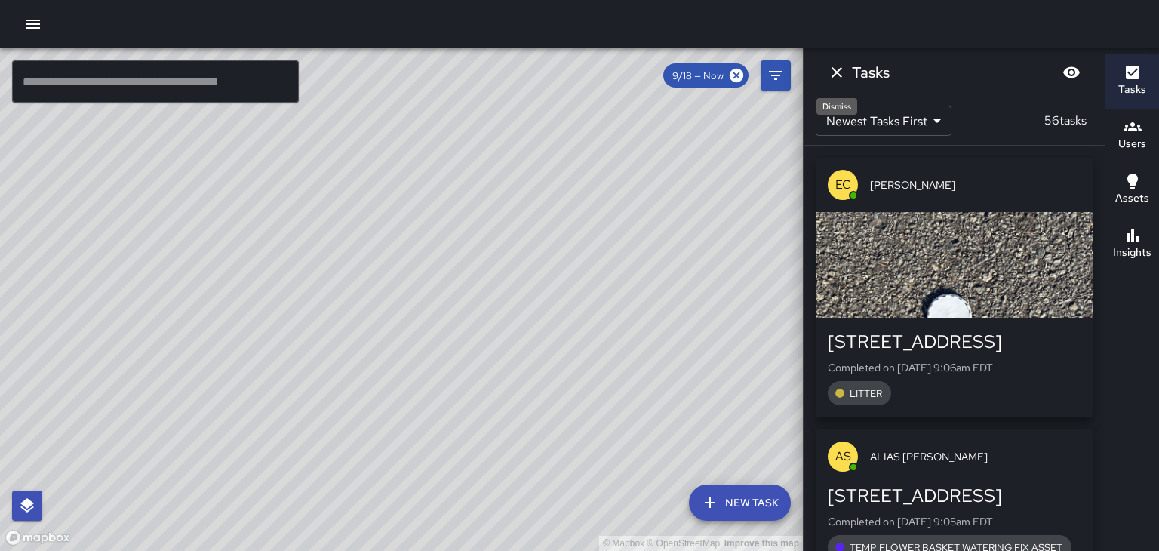
click at [840, 77] on icon "Dismiss" at bounding box center [837, 72] width 18 height 18
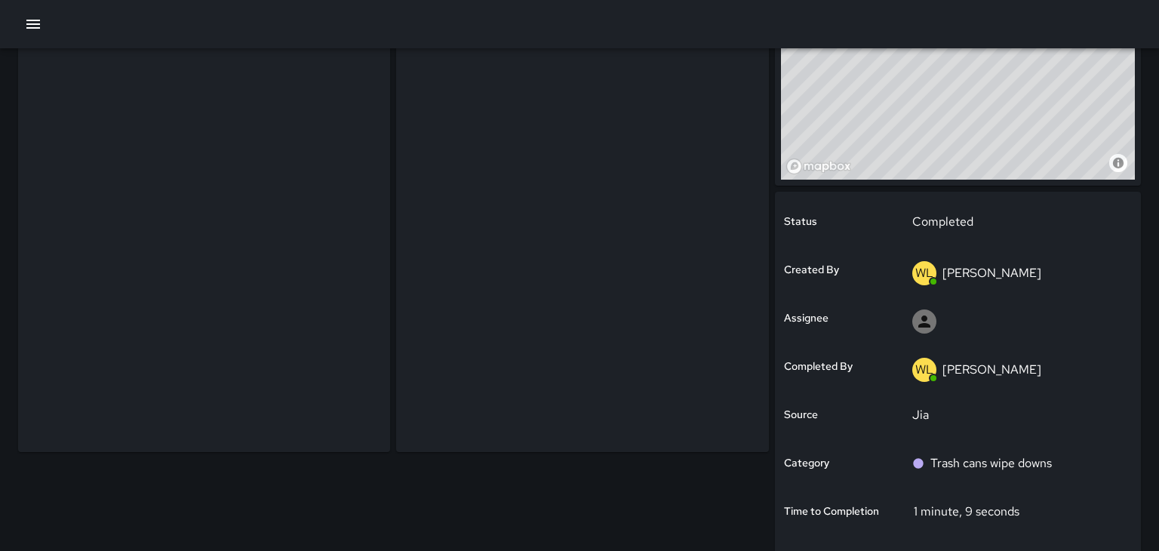
scroll to position [155, 0]
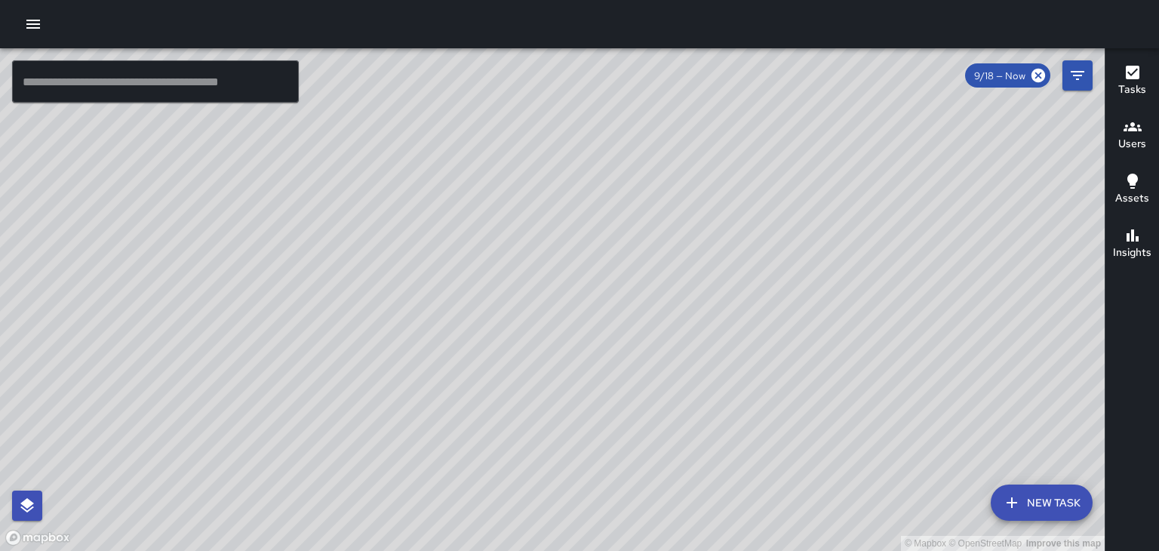
click at [1128, 129] on icon "button" at bounding box center [1133, 126] width 18 height 9
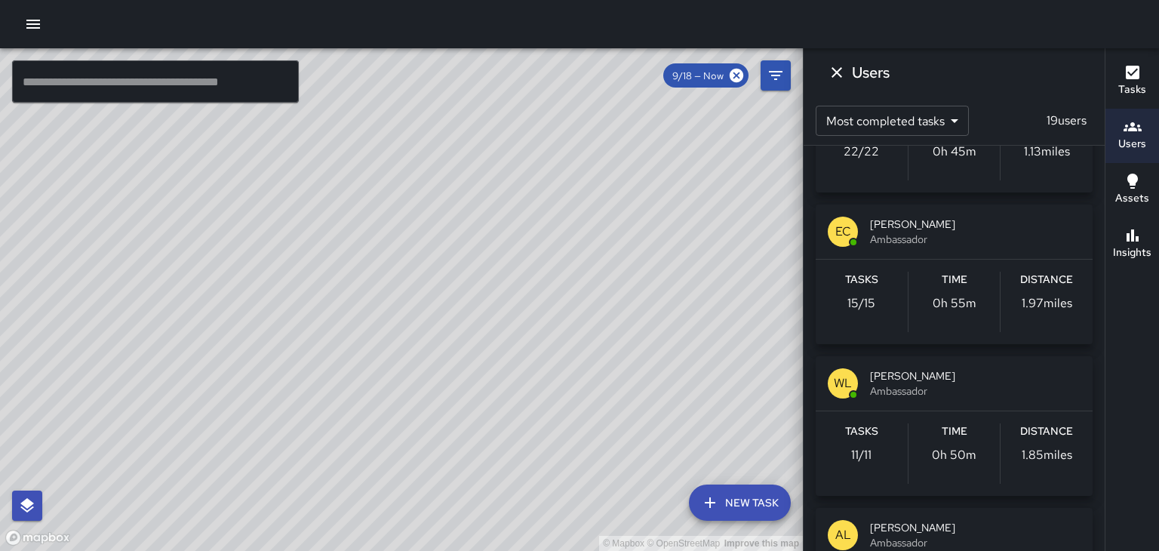
scroll to position [257, 0]
click at [839, 77] on icon "Dismiss" at bounding box center [837, 72] width 18 height 18
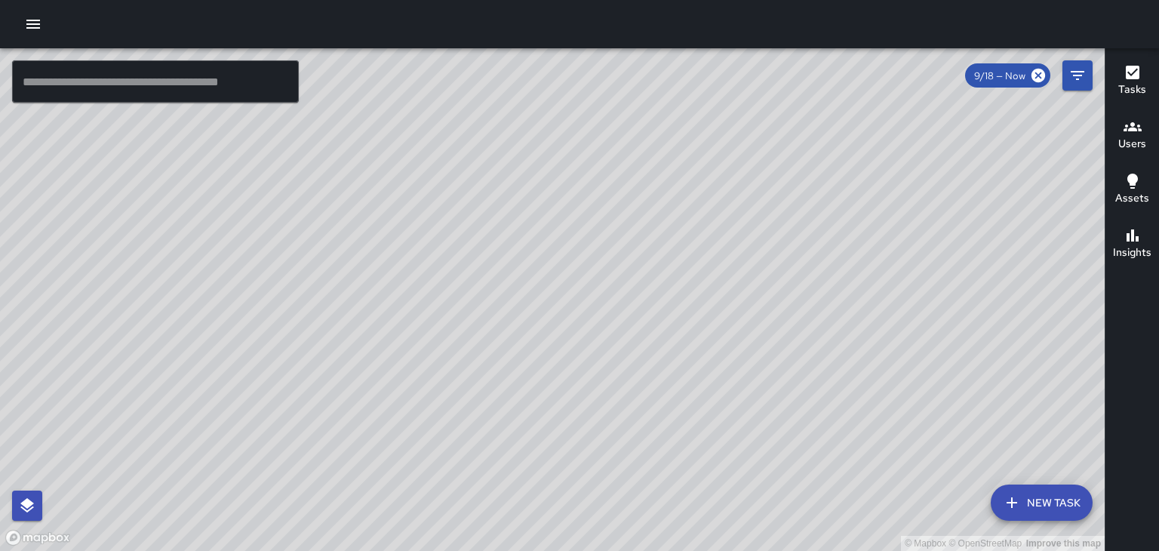
scroll to position [106, 0]
click at [1128, 138] on h6 "Users" at bounding box center [1132, 144] width 28 height 17
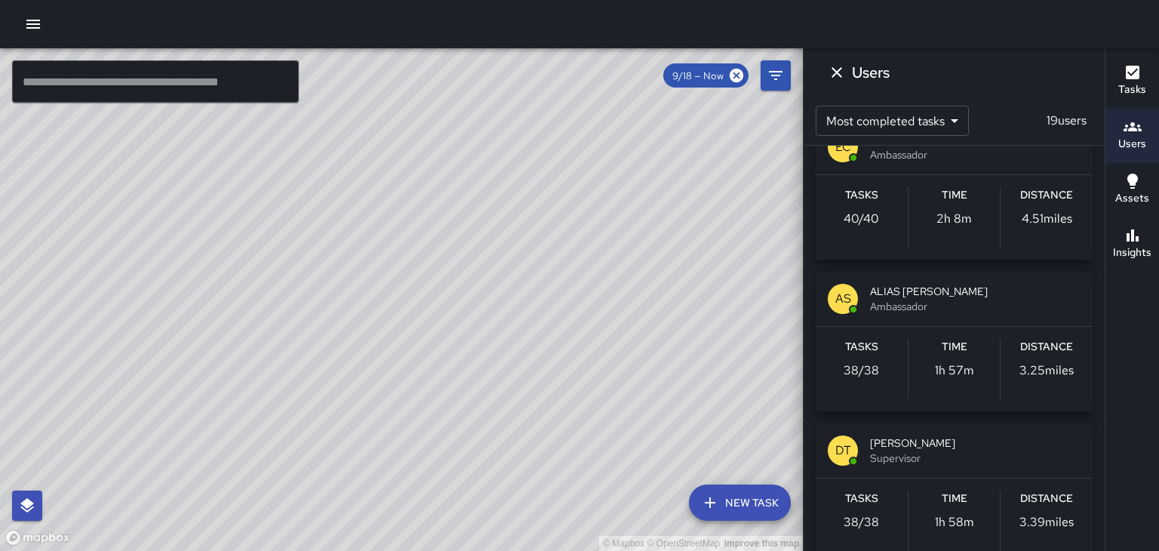
scroll to position [36, 0]
